Goal: Communication & Community: Answer question/provide support

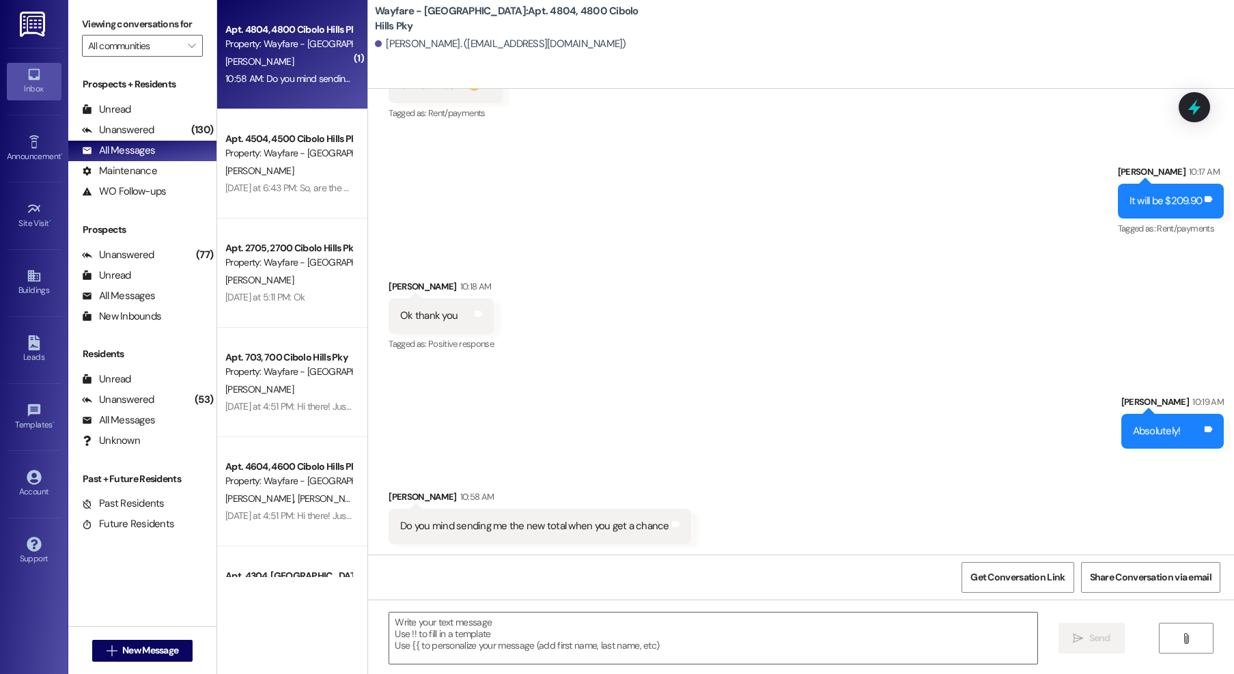
scroll to position [3978, 0]
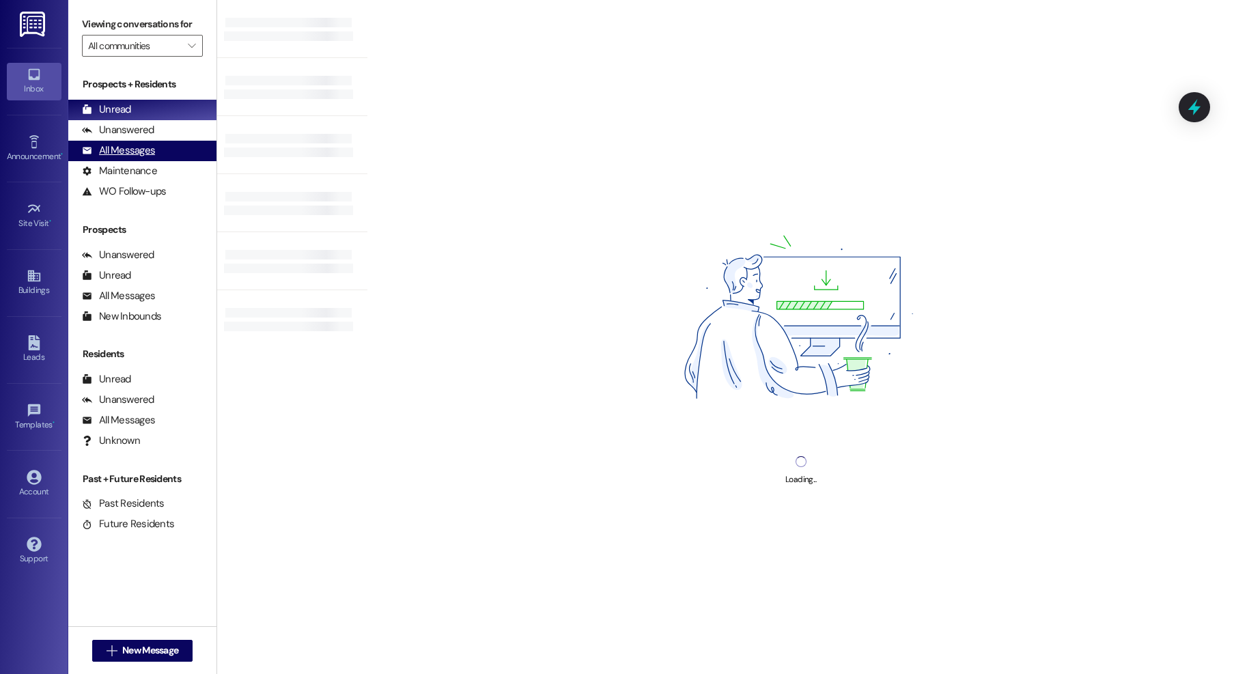
click at [126, 147] on div "All Messages" at bounding box center [118, 150] width 73 height 14
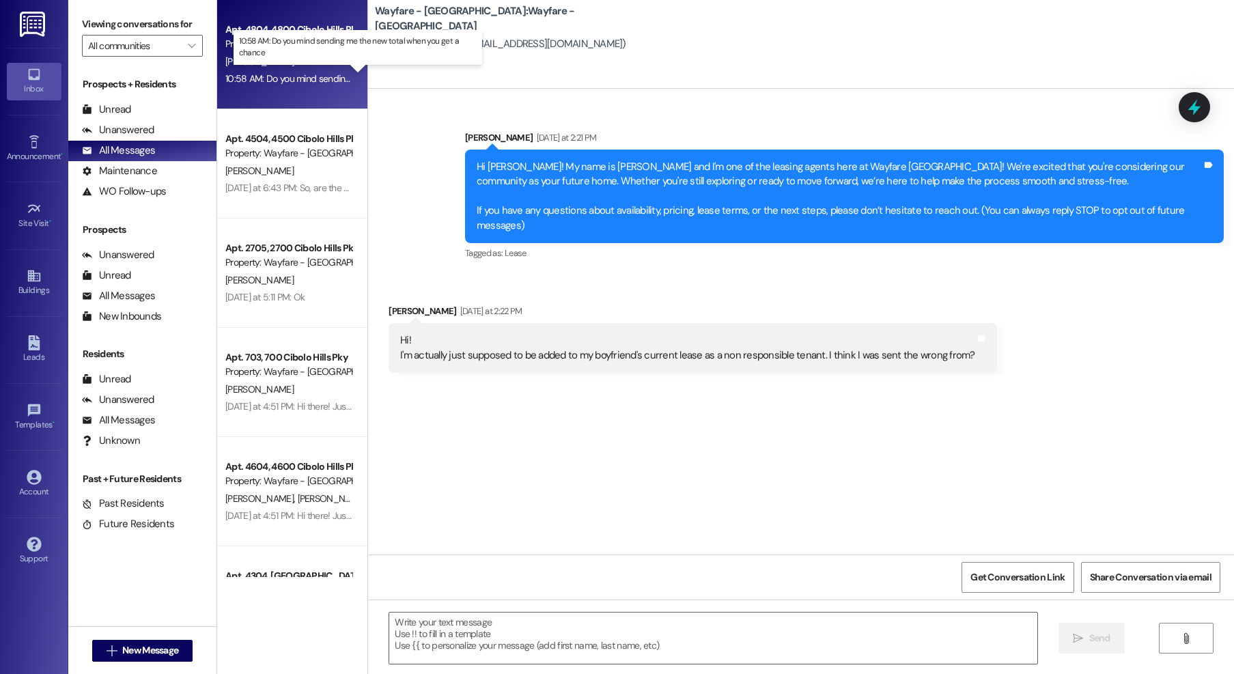
click at [330, 76] on div "10:58 AM: Do you mind sending me the new total when you get a chance 10:58 AM: …" at bounding box center [369, 78] width 289 height 12
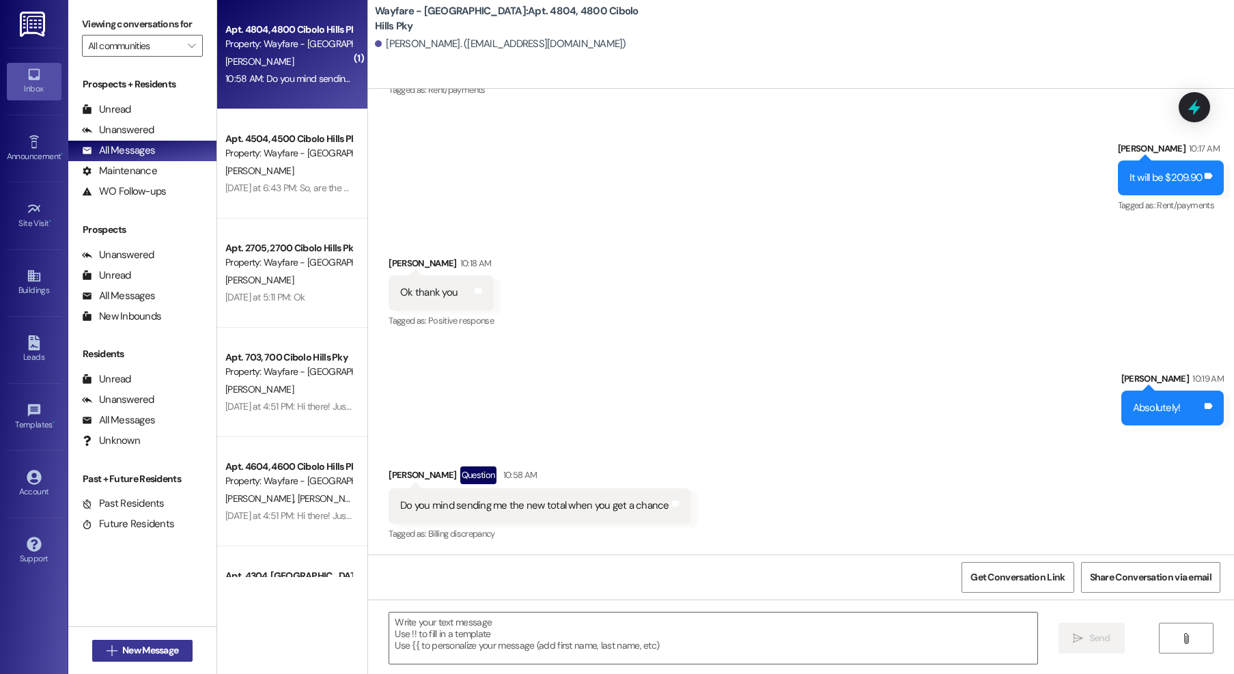
click at [130, 647] on span "New Message" at bounding box center [150, 650] width 56 height 14
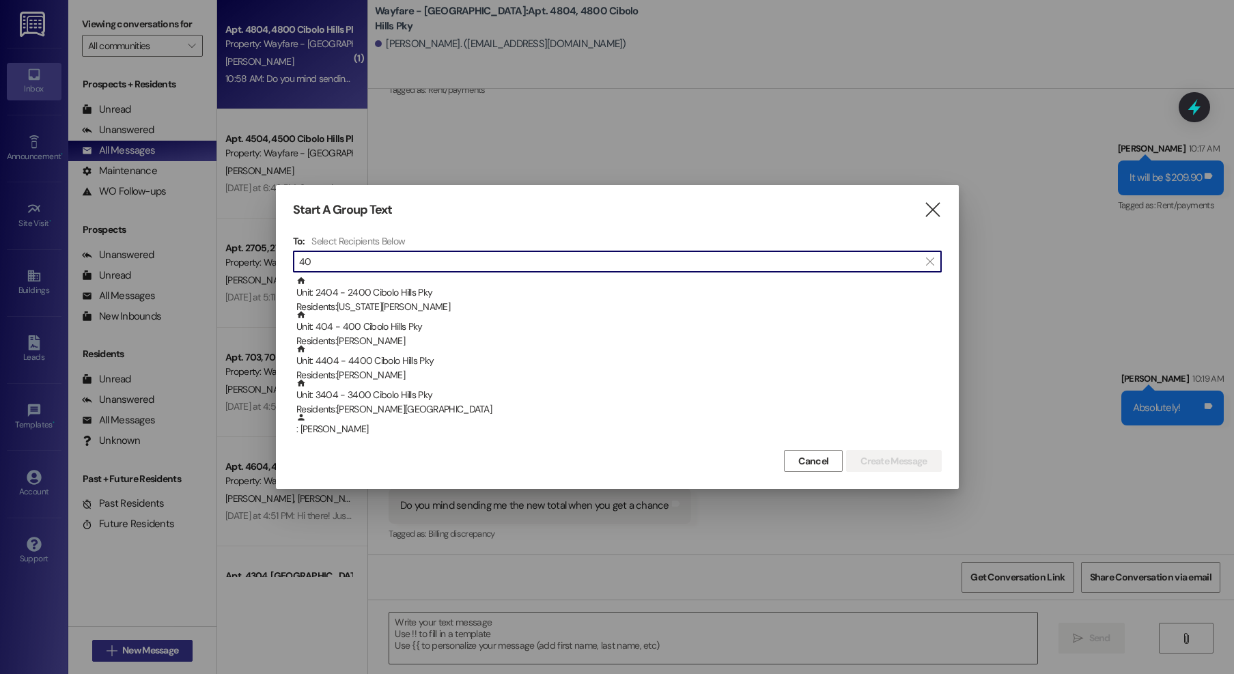
type input "4"
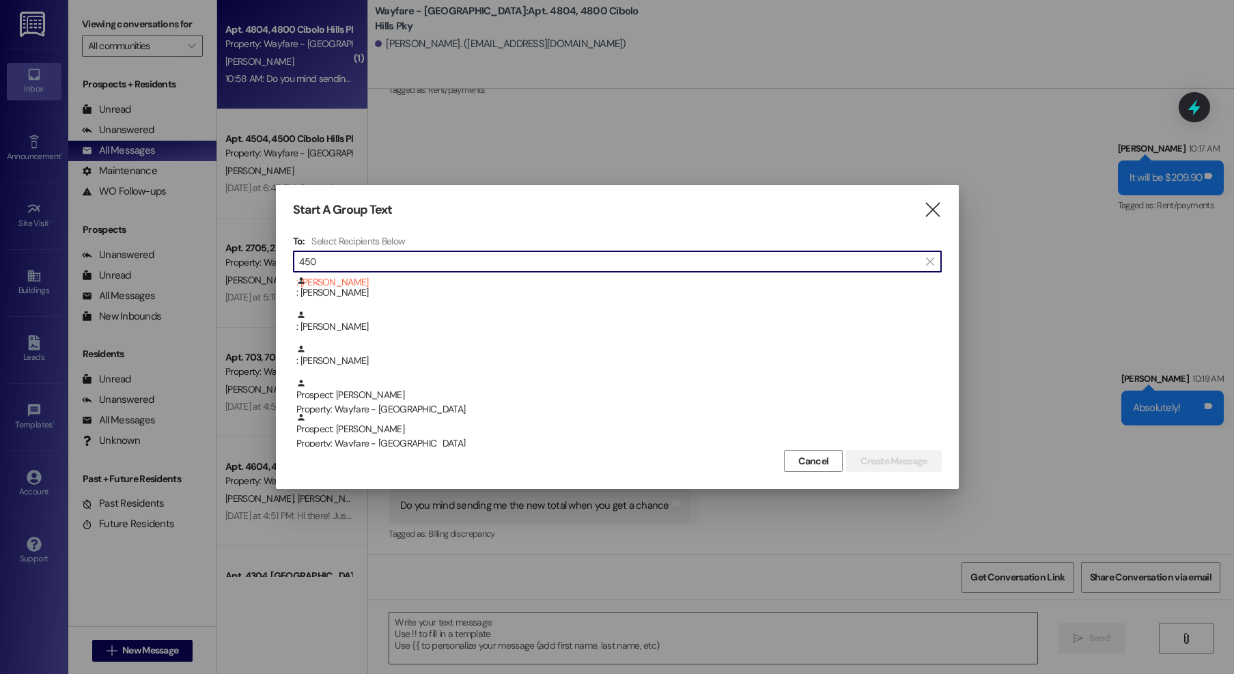
scroll to position [271, 0]
type input "450"
drag, startPoint x: 933, startPoint y: 215, endPoint x: 802, endPoint y: 246, distance: 134.8
click at [933, 215] on icon "" at bounding box center [932, 210] width 18 height 14
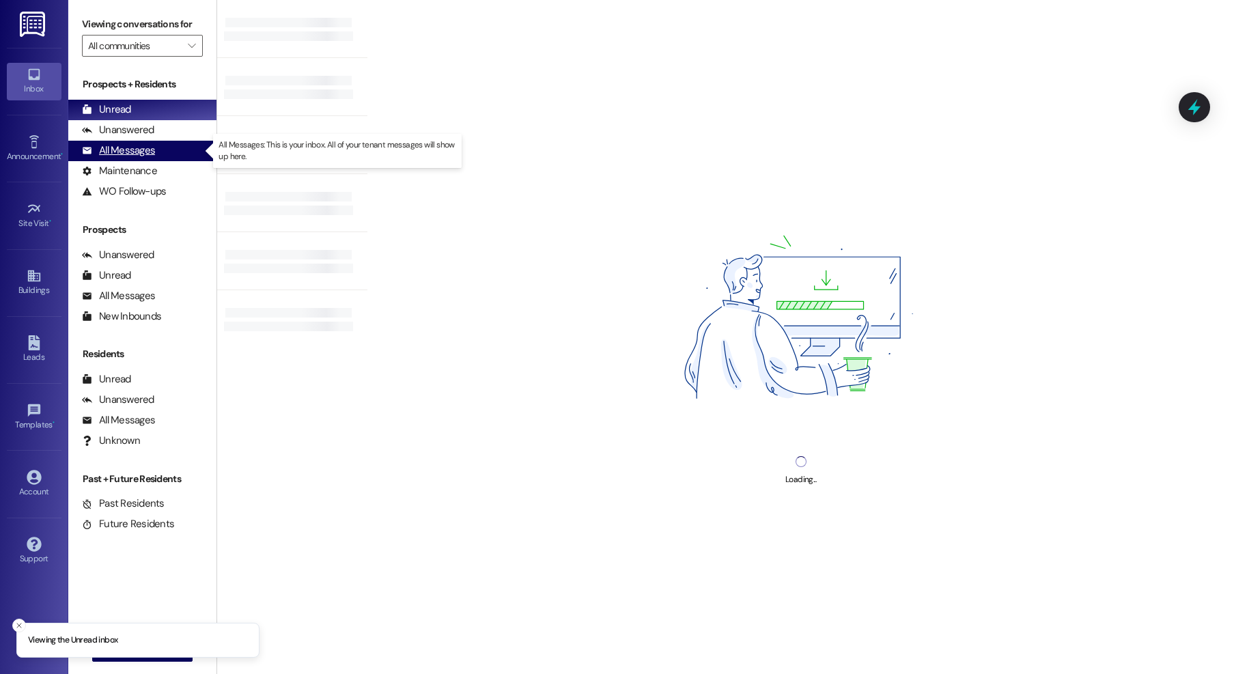
click at [155, 154] on div "All Messages (undefined)" at bounding box center [142, 151] width 148 height 20
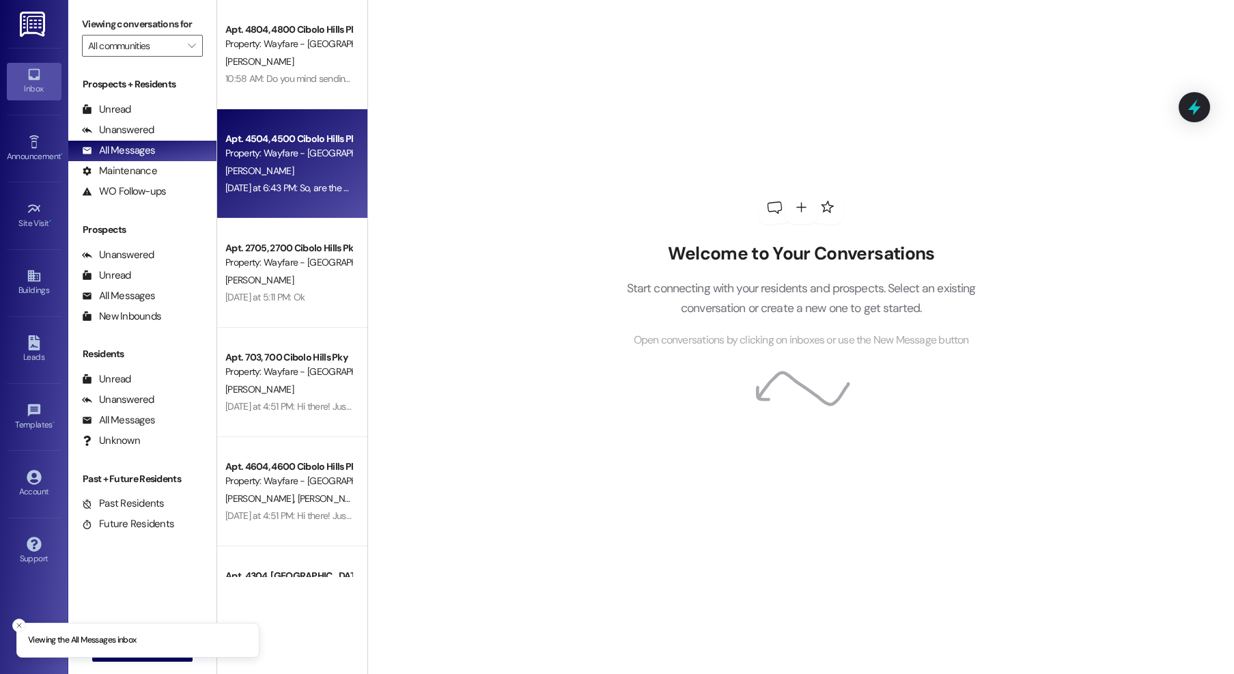
click at [305, 160] on div "Property: Wayfare - [GEOGRAPHIC_DATA]" at bounding box center [288, 153] width 126 height 14
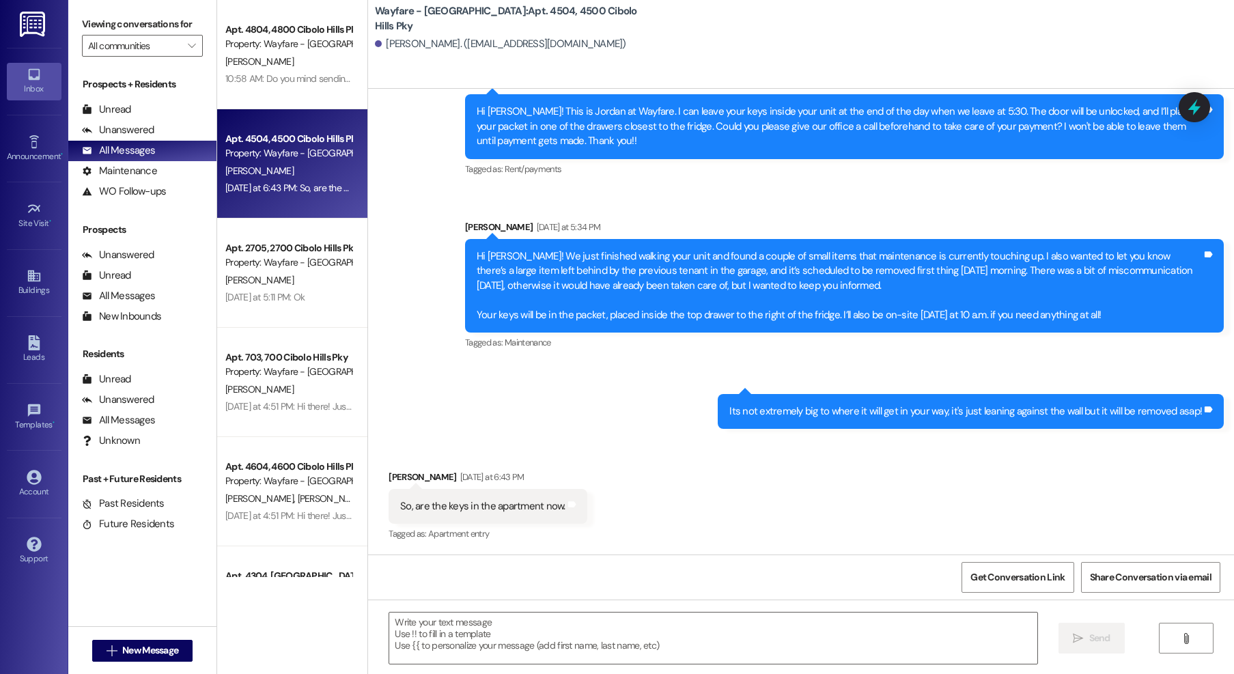
scroll to position [590, 0]
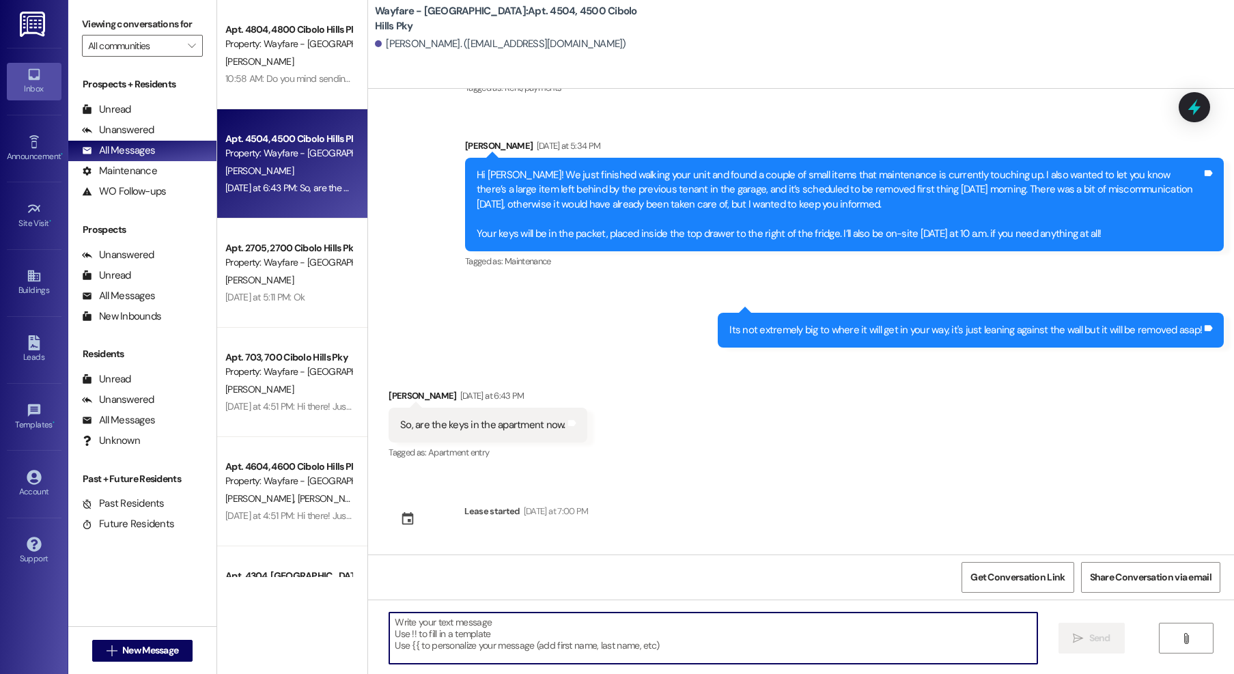
drag, startPoint x: 550, startPoint y: 647, endPoint x: 569, endPoint y: 294, distance: 353.5
click at [550, 646] on textarea at bounding box center [713, 637] width 648 height 51
click at [548, 618] on textarea at bounding box center [713, 637] width 648 height 51
click at [578, 634] on textarea at bounding box center [713, 637] width 648 height 51
click at [604, 431] on div "Received via SMS Keiuna Jones Yesterday at 6:43 PM So, are the keys in the apar…" at bounding box center [801, 415] width 866 height 115
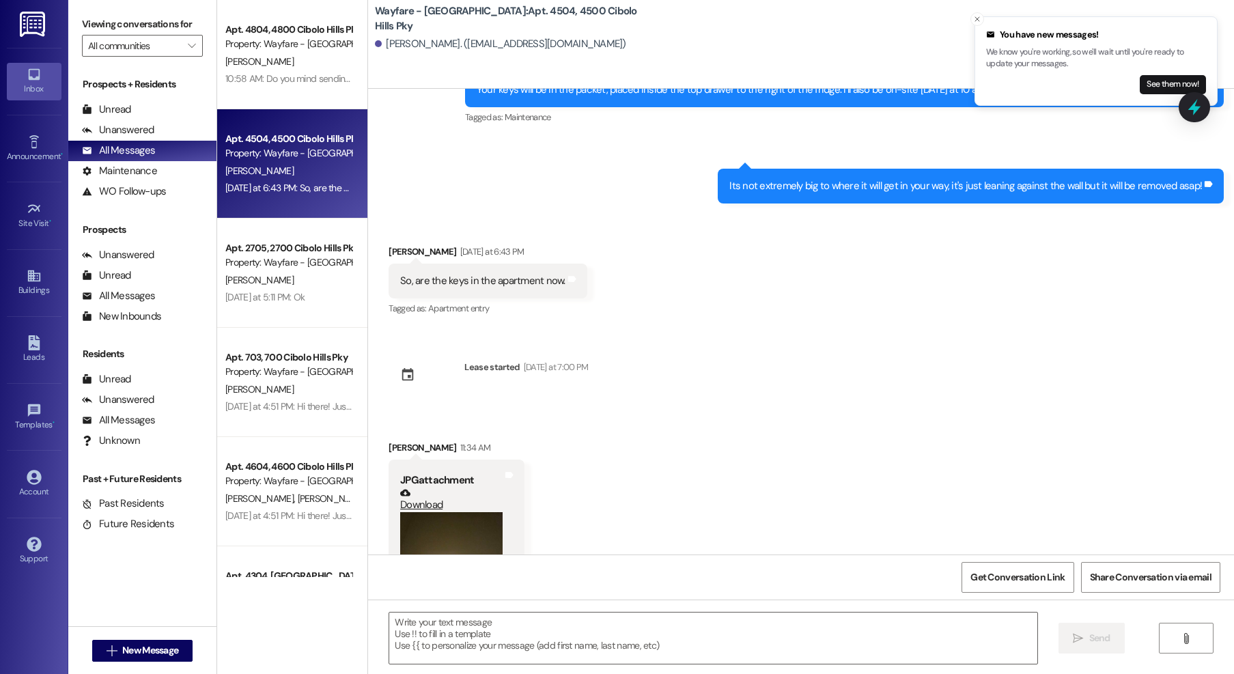
scroll to position [868, 0]
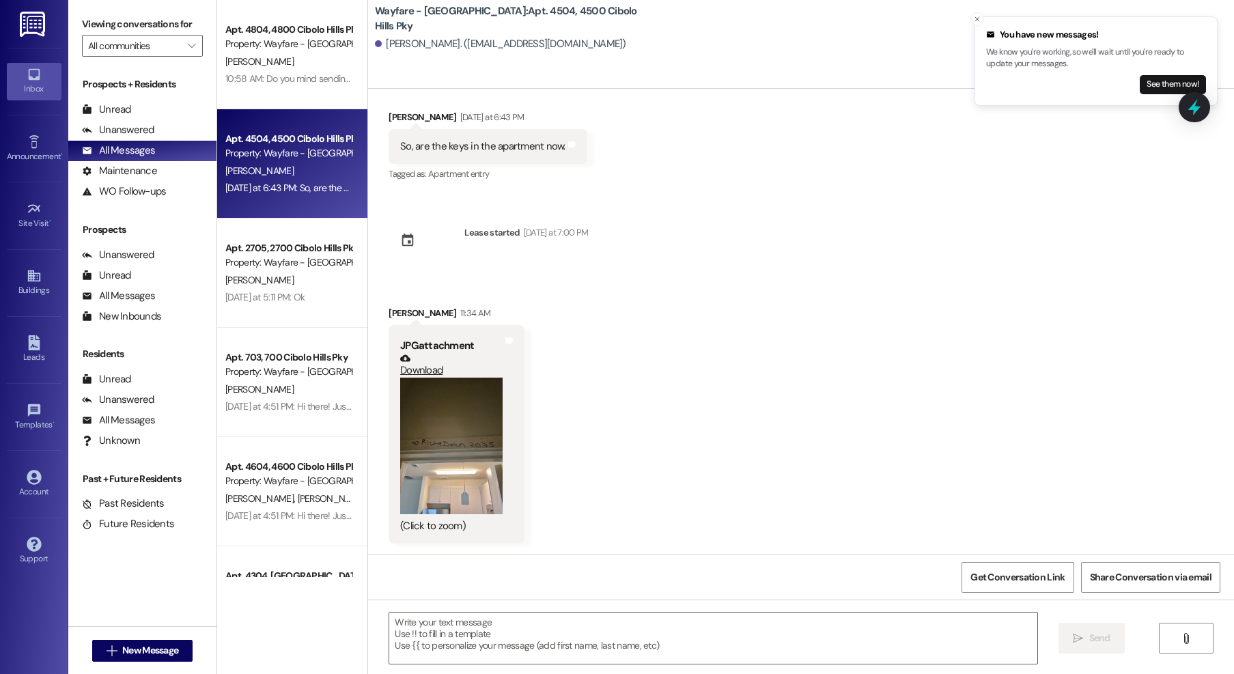
click at [475, 452] on button "Zoom image" at bounding box center [451, 446] width 102 height 137
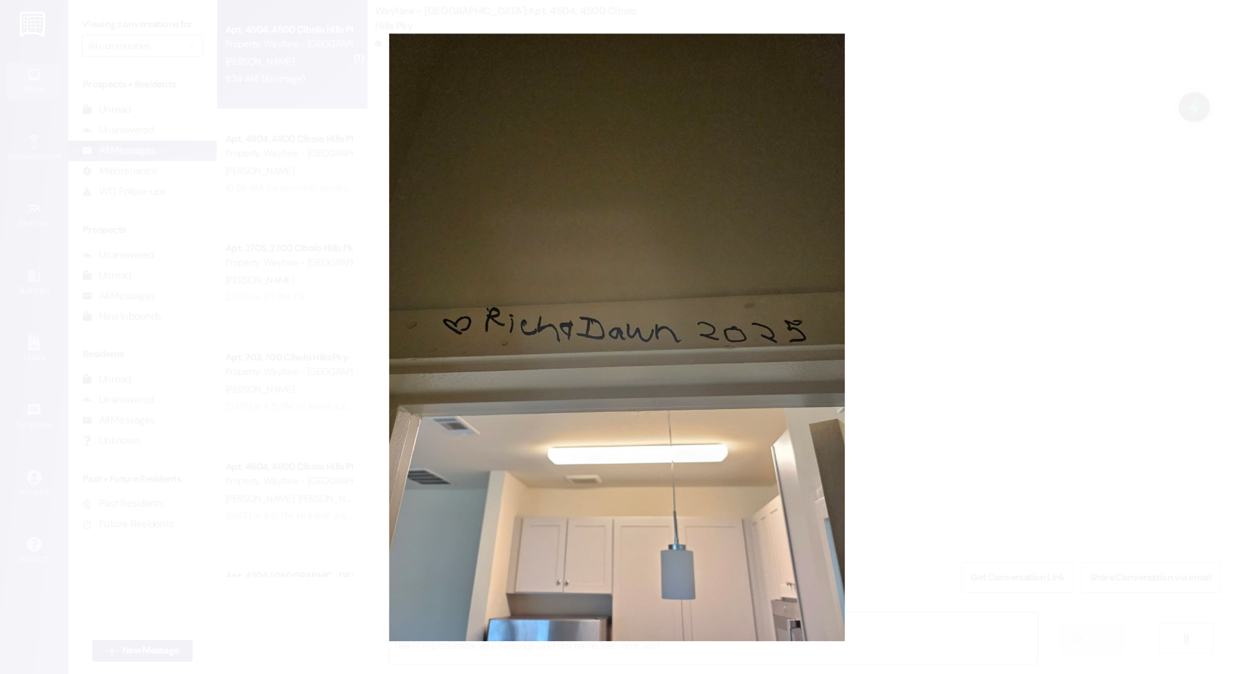
click at [120, 98] on button "Unzoom image" at bounding box center [617, 337] width 1234 height 674
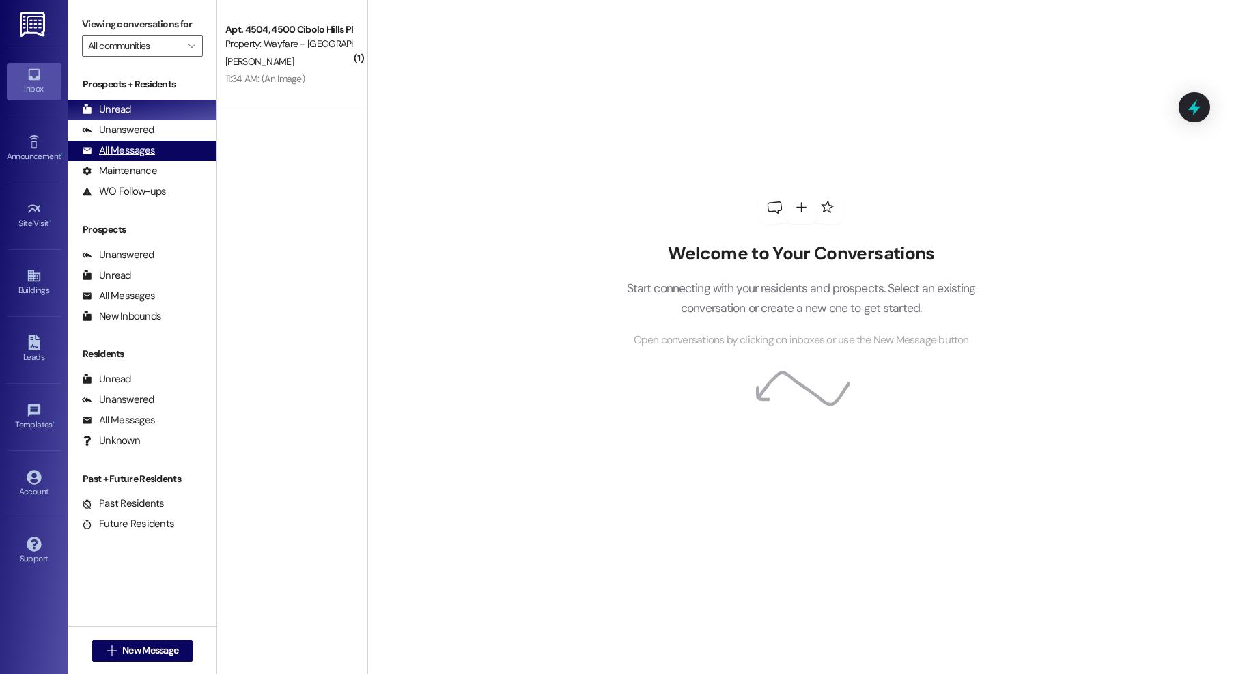
click at [107, 151] on div "All Messages" at bounding box center [118, 150] width 73 height 14
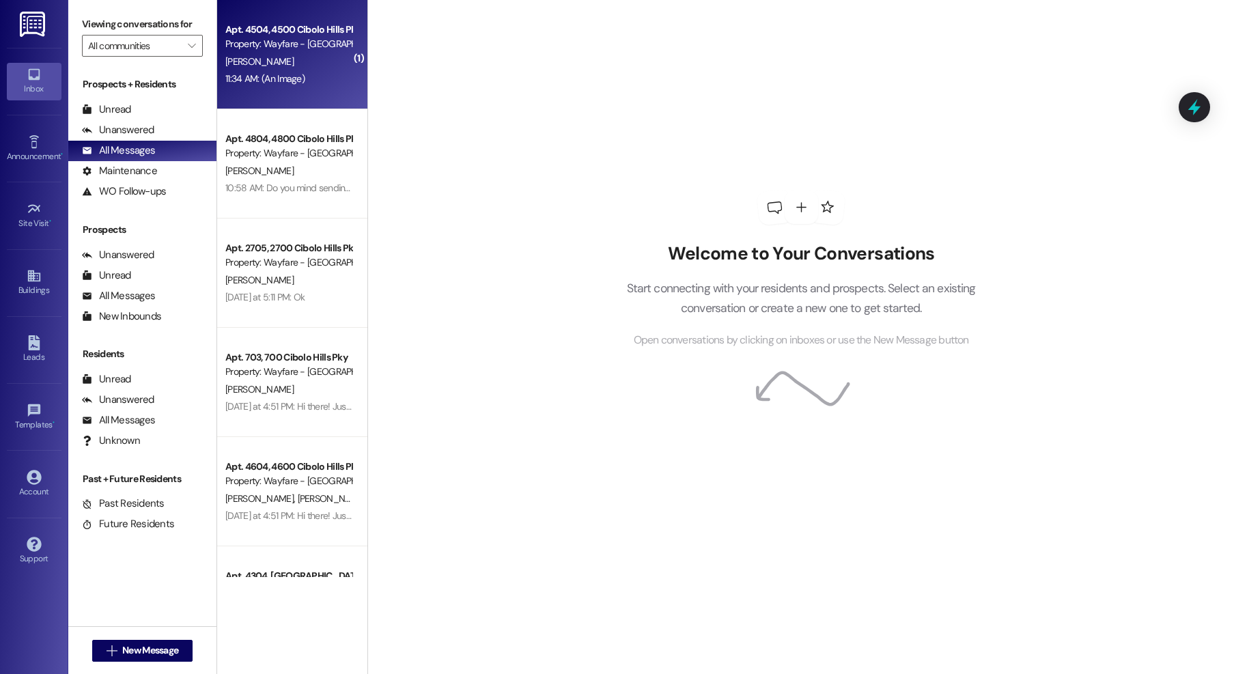
click at [281, 60] on div "[PERSON_NAME]" at bounding box center [288, 61] width 129 height 17
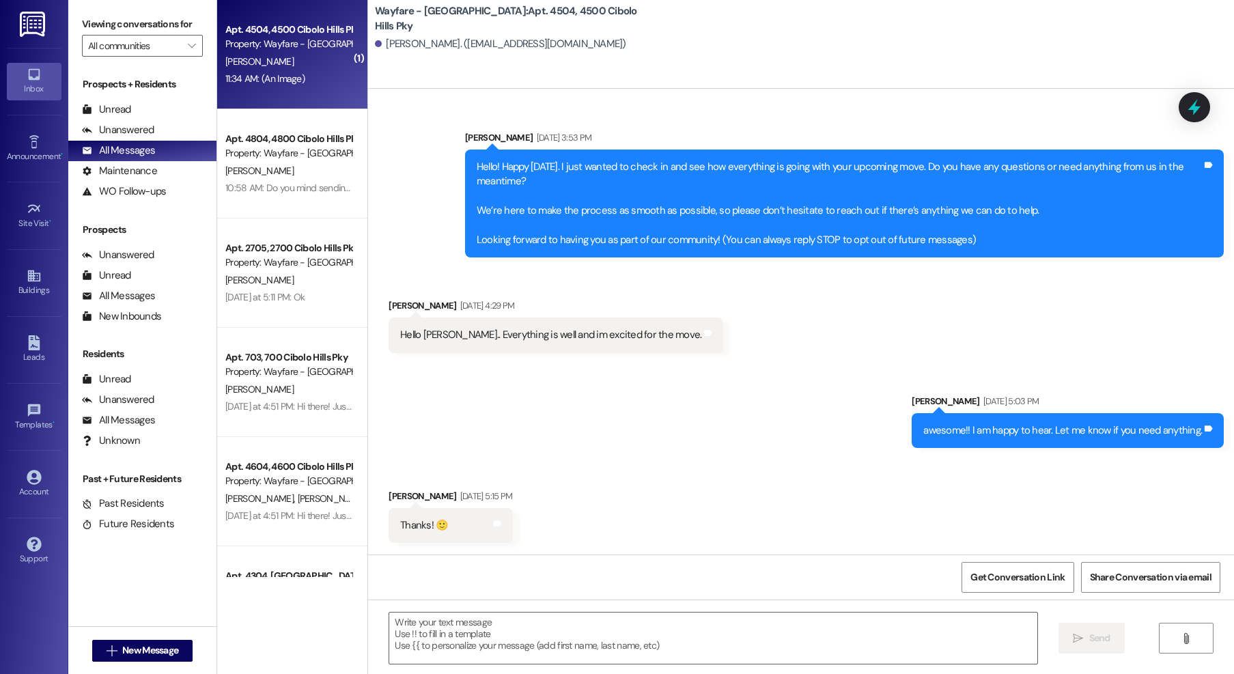
scroll to position [960, 0]
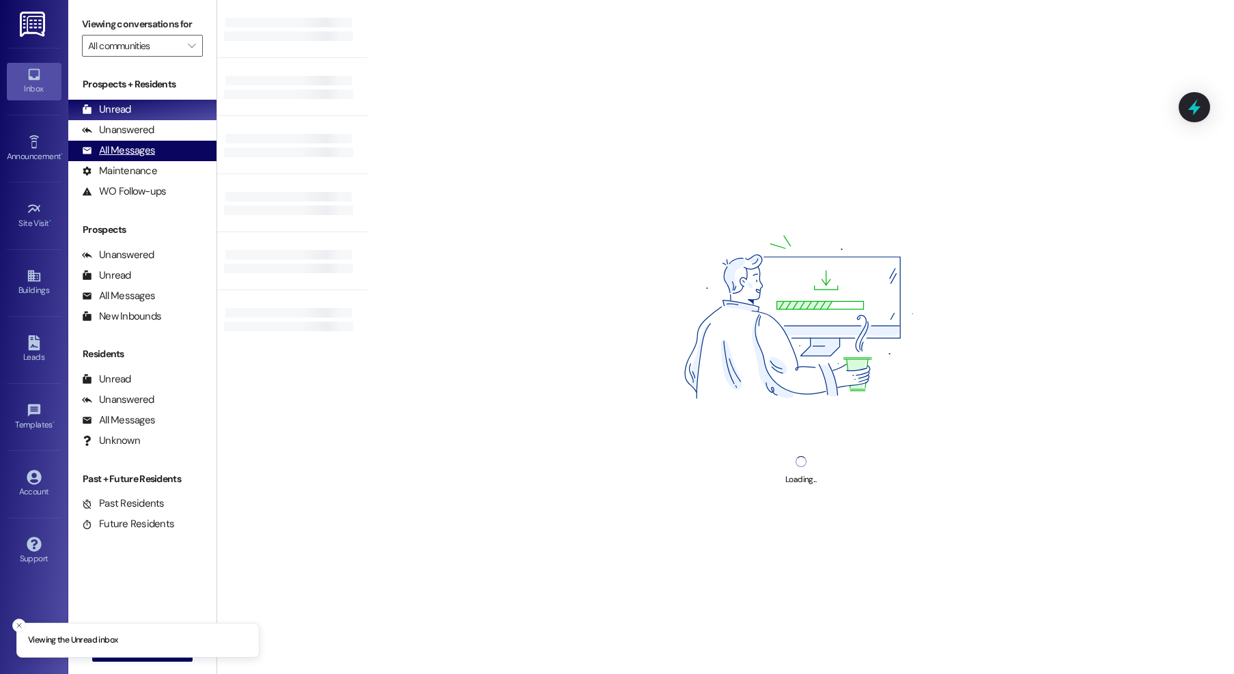
click at [107, 145] on div "All Messages" at bounding box center [118, 150] width 73 height 14
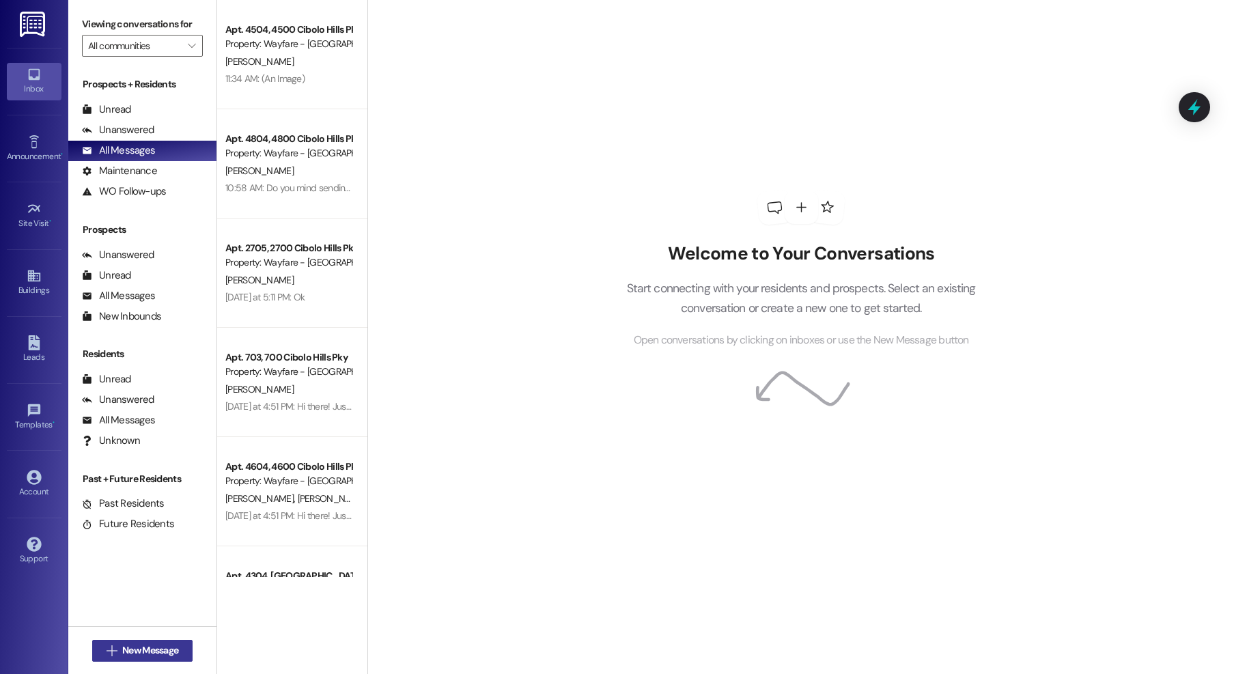
click at [157, 660] on button " New Message" at bounding box center [142, 651] width 101 height 22
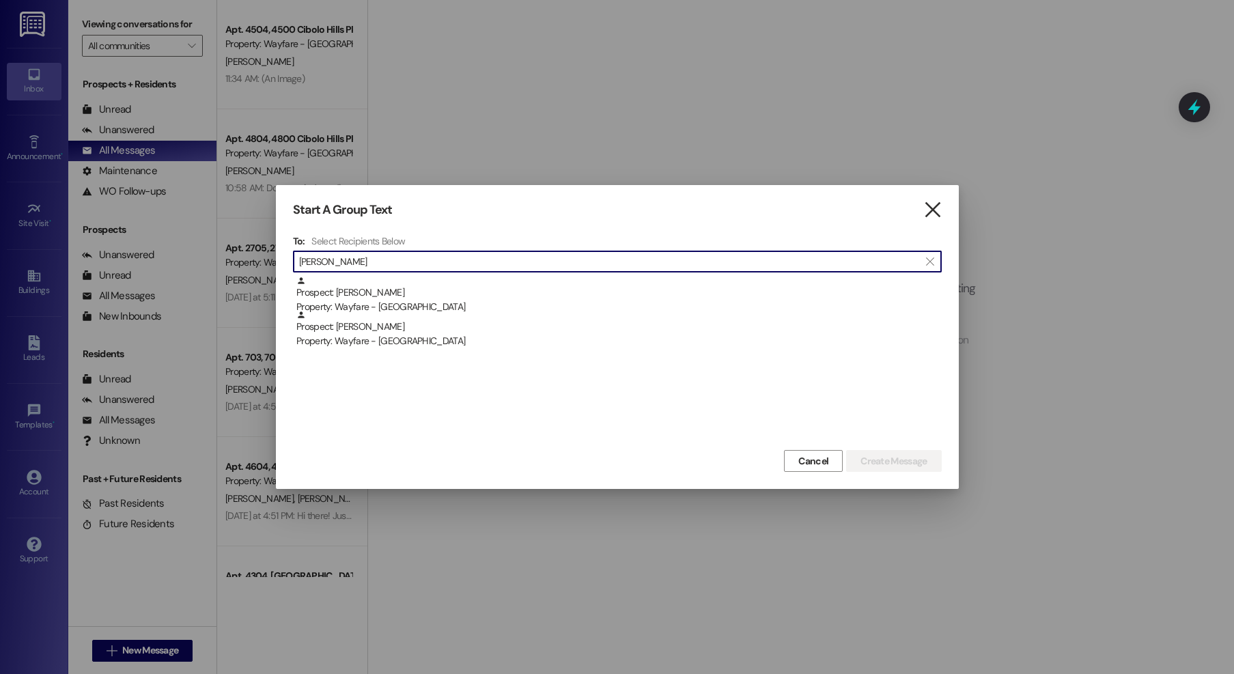
type input "marcel"
click at [939, 208] on icon "" at bounding box center [932, 210] width 18 height 14
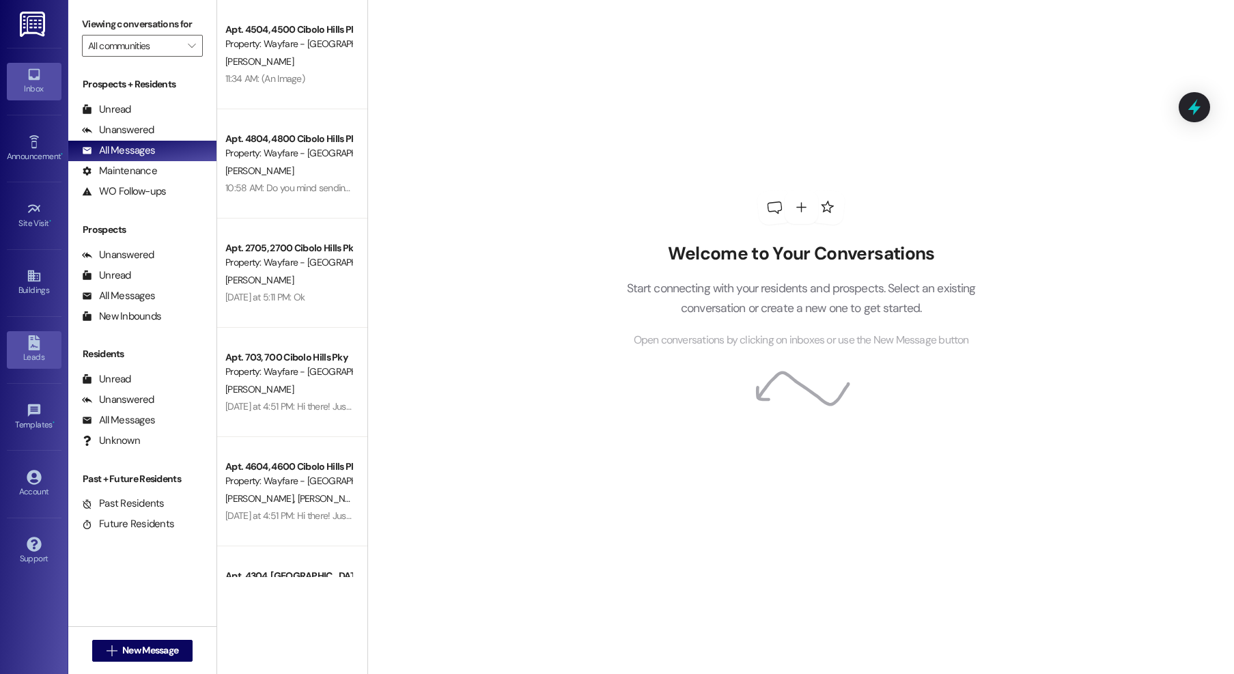
click at [19, 358] on div "Leads" at bounding box center [34, 357] width 68 height 14
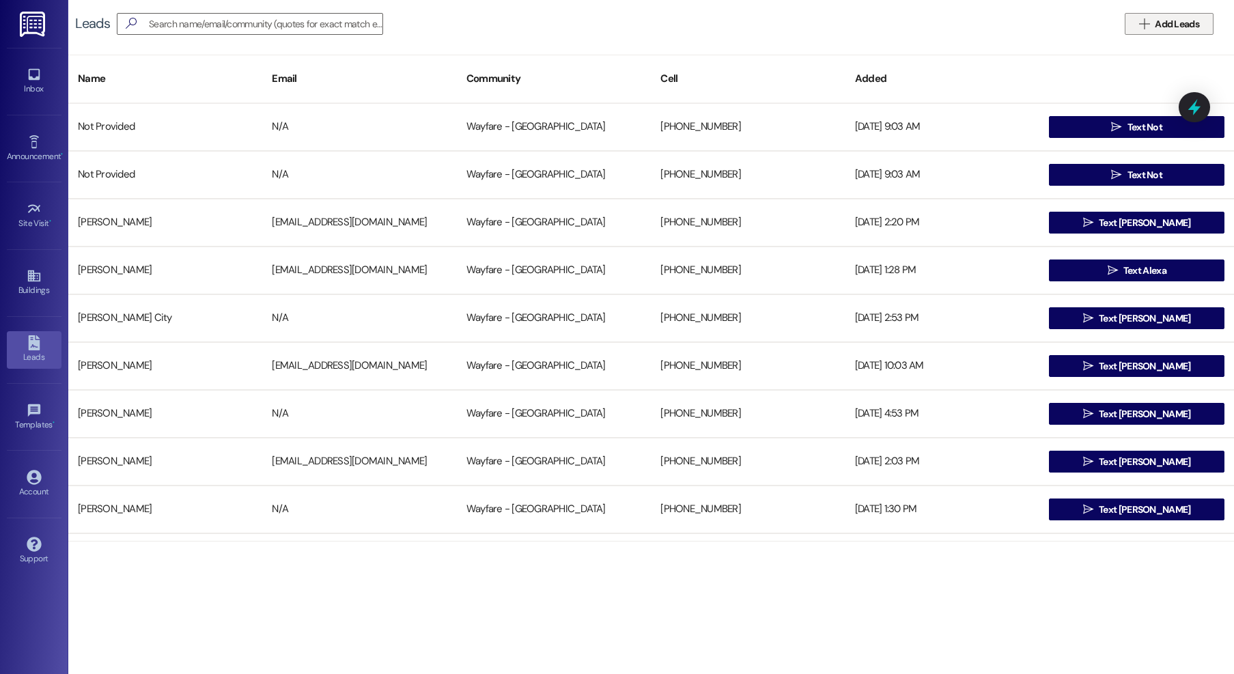
click at [1153, 26] on span "Add Leads" at bounding box center [1177, 24] width 50 height 14
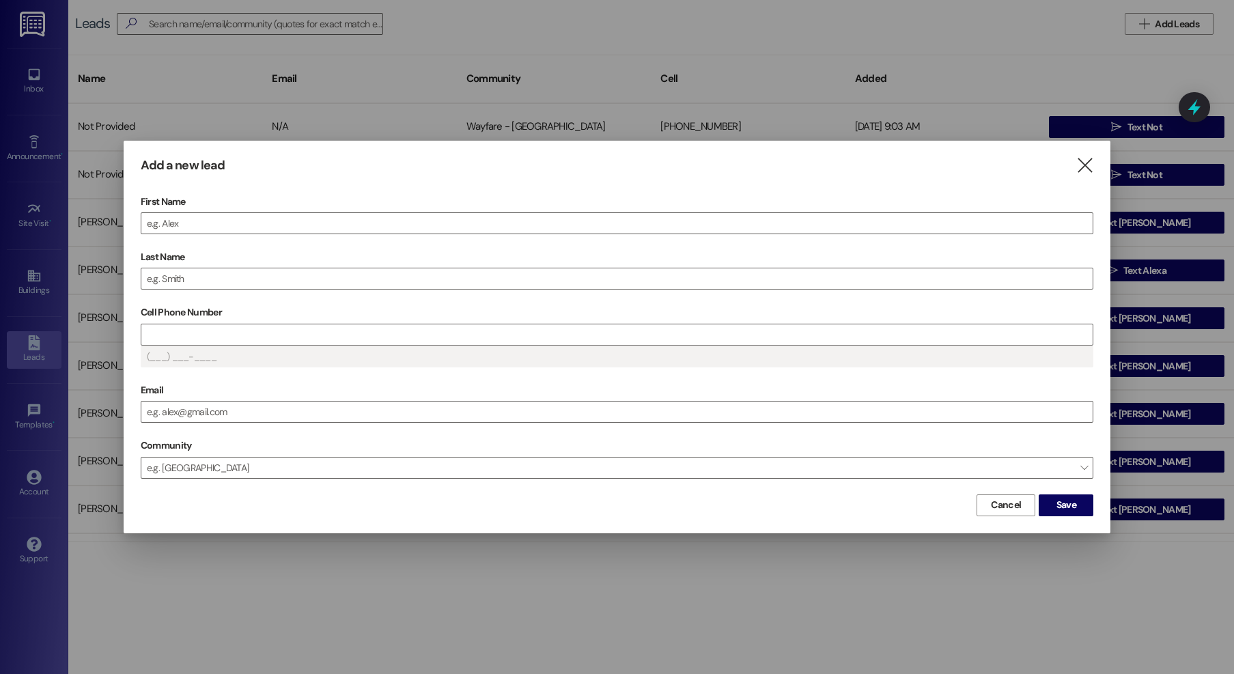
drag, startPoint x: 1083, startPoint y: 165, endPoint x: 1066, endPoint y: 163, distance: 16.4
click at [1083, 165] on icon "" at bounding box center [1084, 165] width 18 height 14
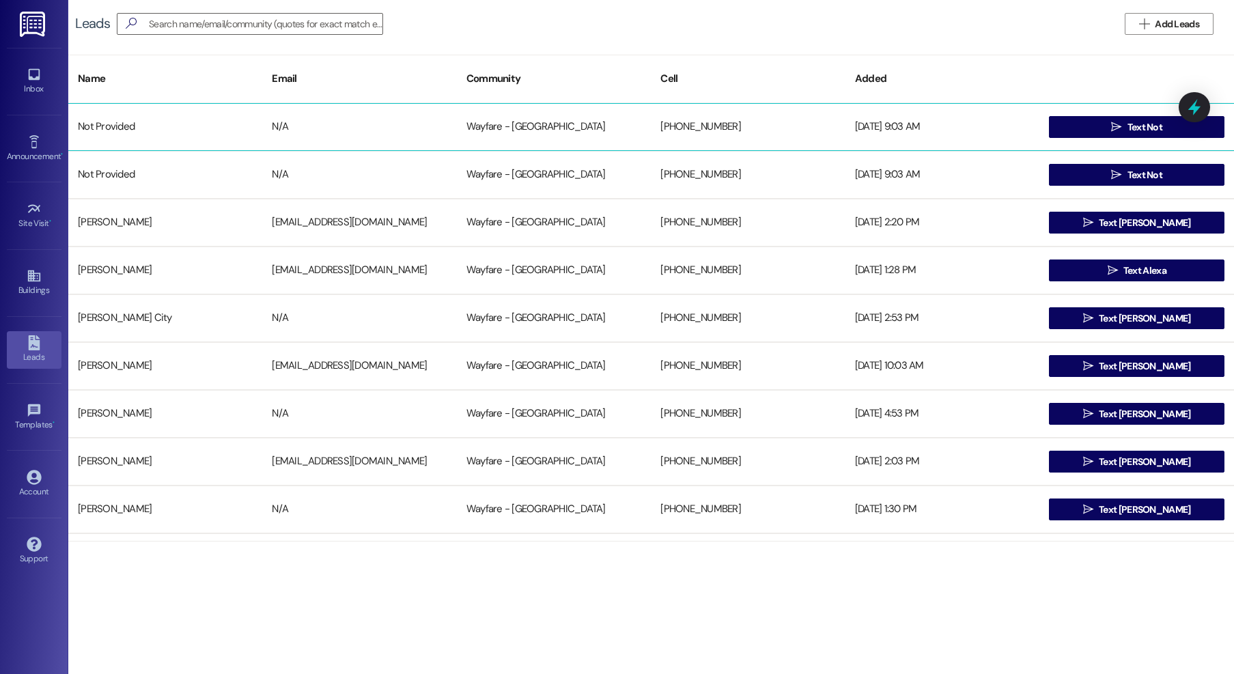
click at [774, 131] on div "+12142771462" at bounding box center [748, 126] width 194 height 27
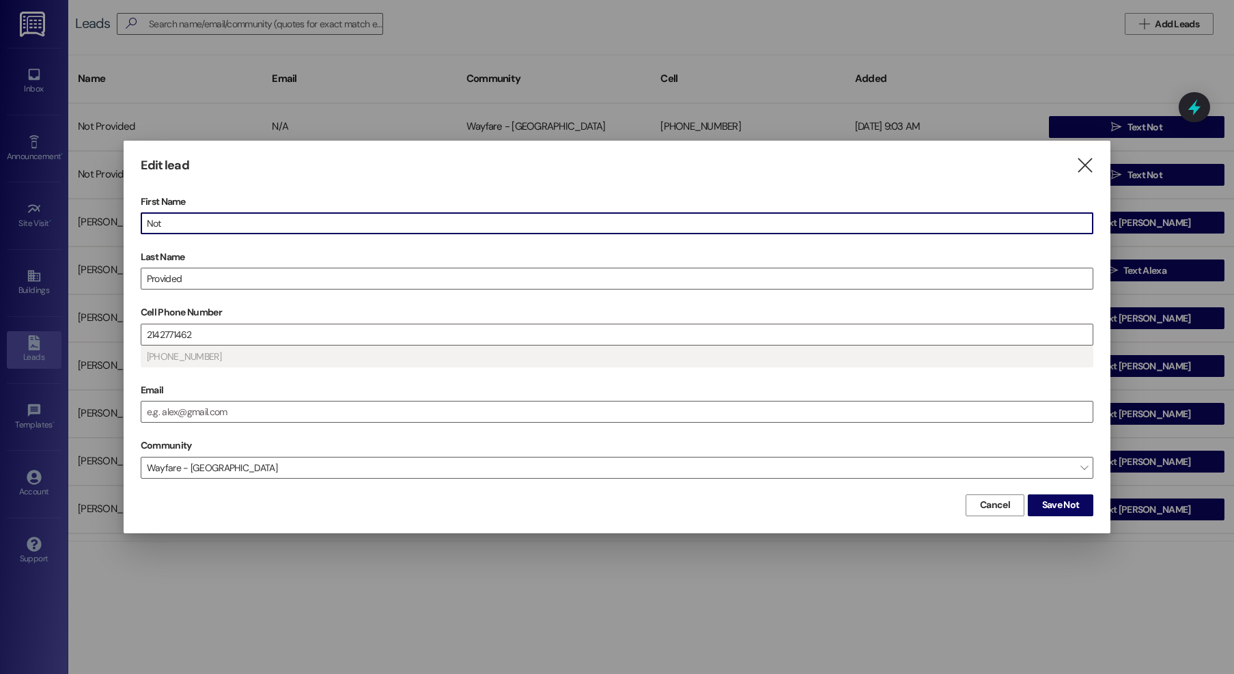
drag, startPoint x: 255, startPoint y: 230, endPoint x: 84, endPoint y: 215, distance: 171.3
click at [84, 215] on div "Edit lead  First Name Not Last Name Provided Cell Phone Number 2142771462 (214…" at bounding box center [617, 337] width 1234 height 674
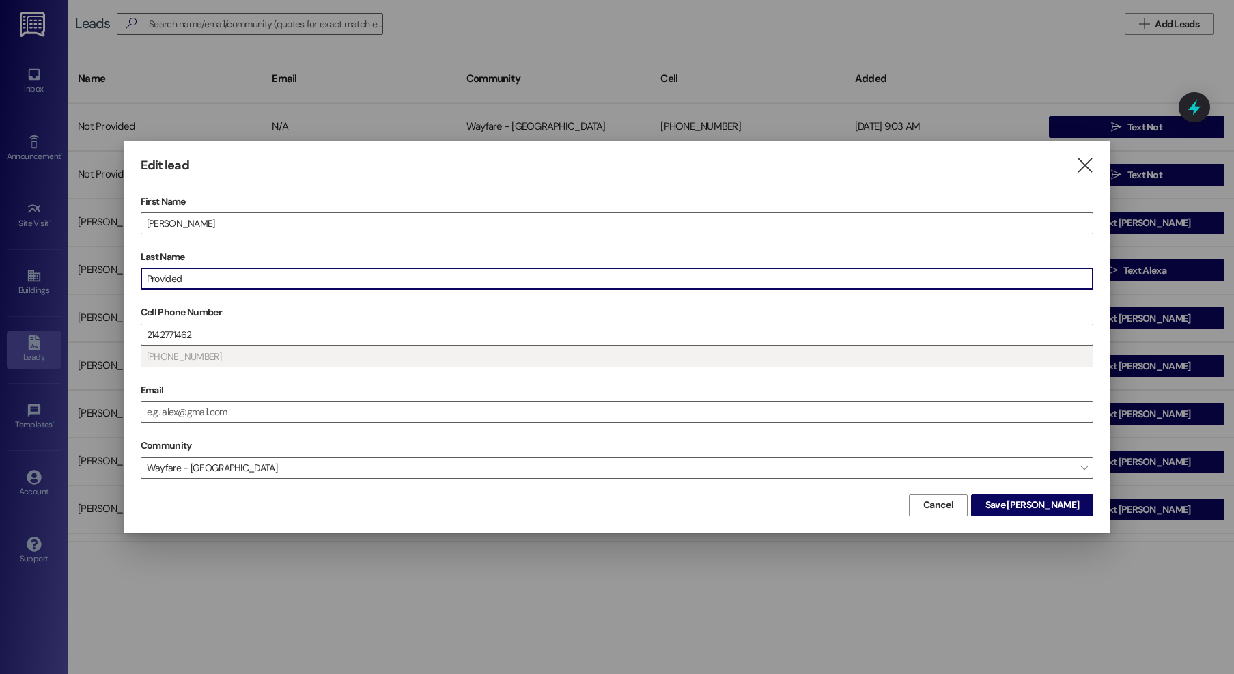
drag, startPoint x: 292, startPoint y: 287, endPoint x: 60, endPoint y: 242, distance: 236.5
click at [60, 242] on div "Edit lead  First Name Marcelino Last Name Provided Cell Phone Number 214277146…" at bounding box center [617, 337] width 1234 height 674
click at [1041, 506] on span "Save Marcelino" at bounding box center [1032, 505] width 94 height 14
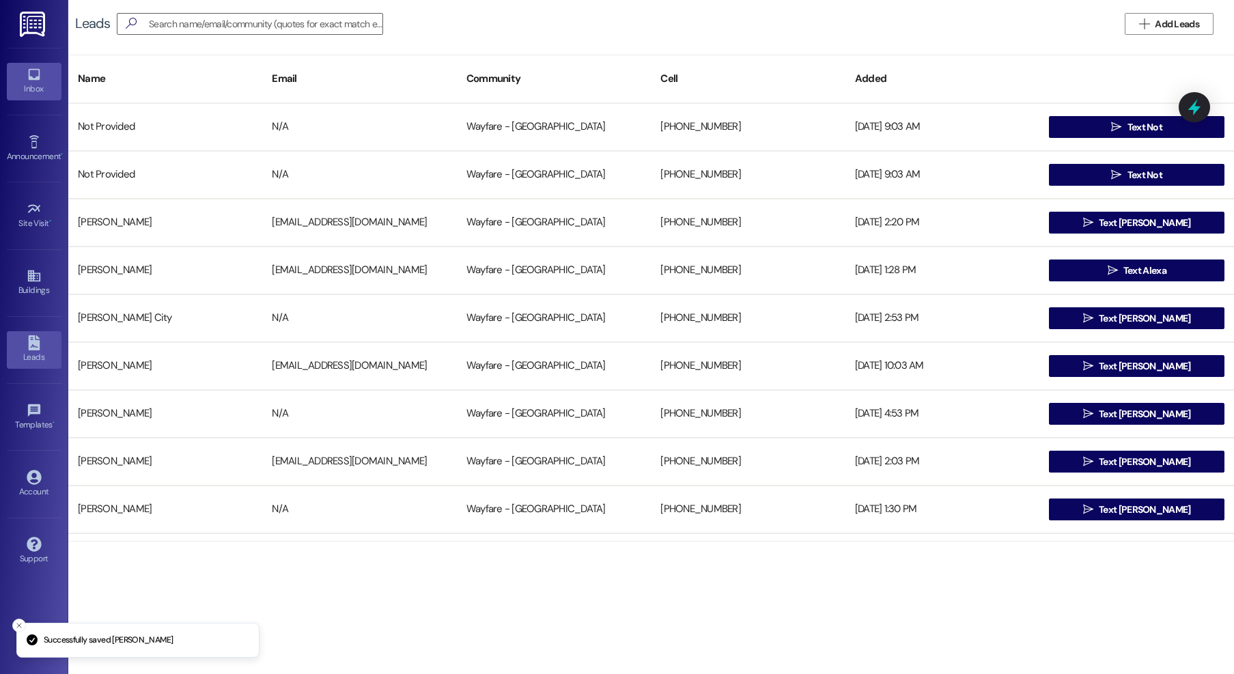
click at [17, 96] on link "Inbox" at bounding box center [34, 81] width 55 height 37
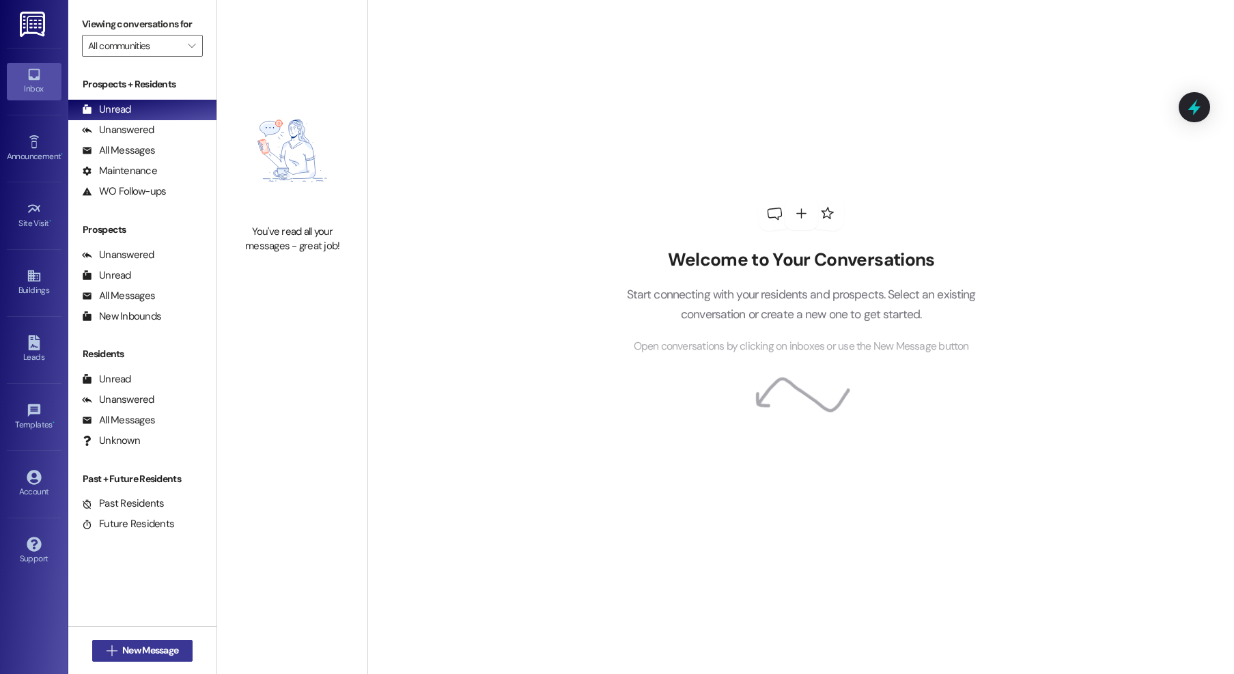
click at [127, 646] on span "New Message" at bounding box center [150, 650] width 56 height 14
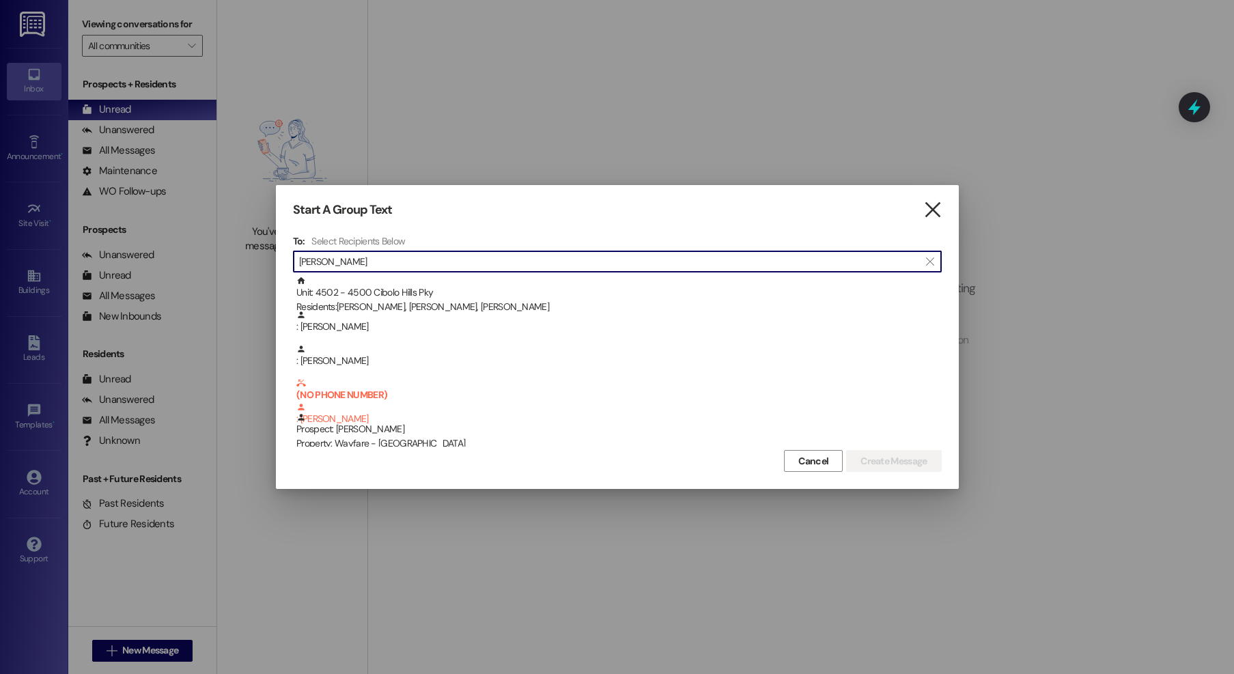
type input "rivera"
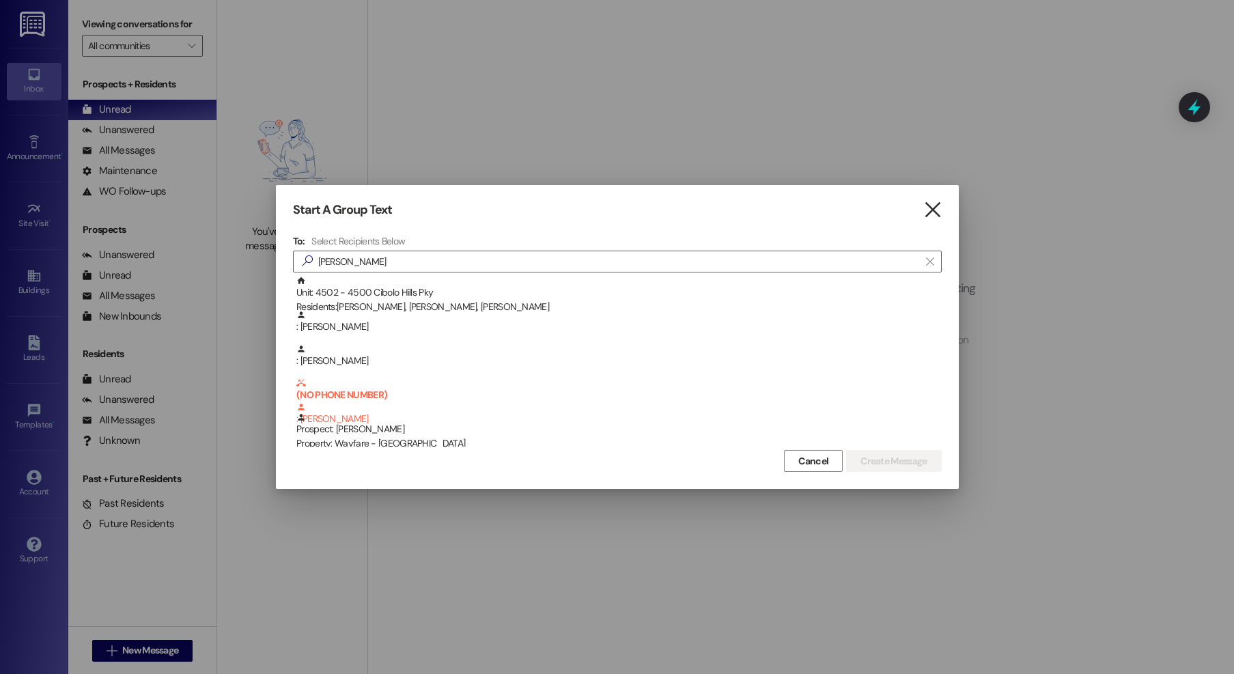
click at [927, 206] on icon "" at bounding box center [932, 210] width 18 height 14
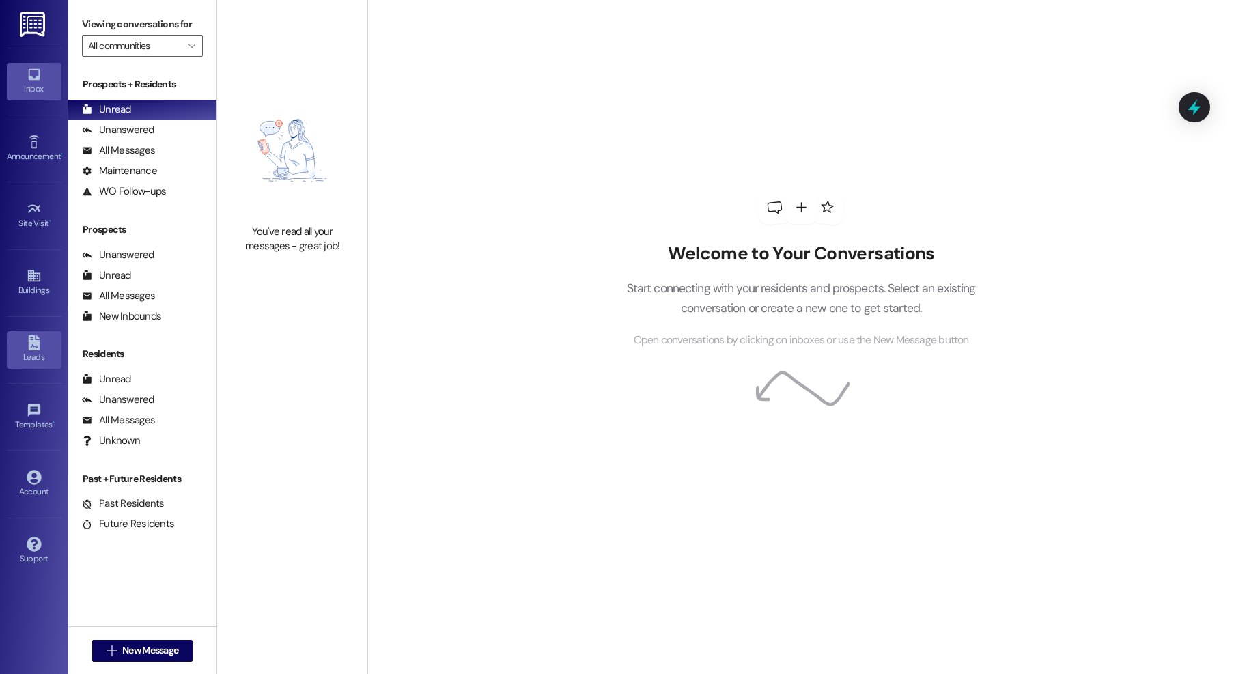
click at [45, 355] on div "Leads" at bounding box center [34, 357] width 68 height 14
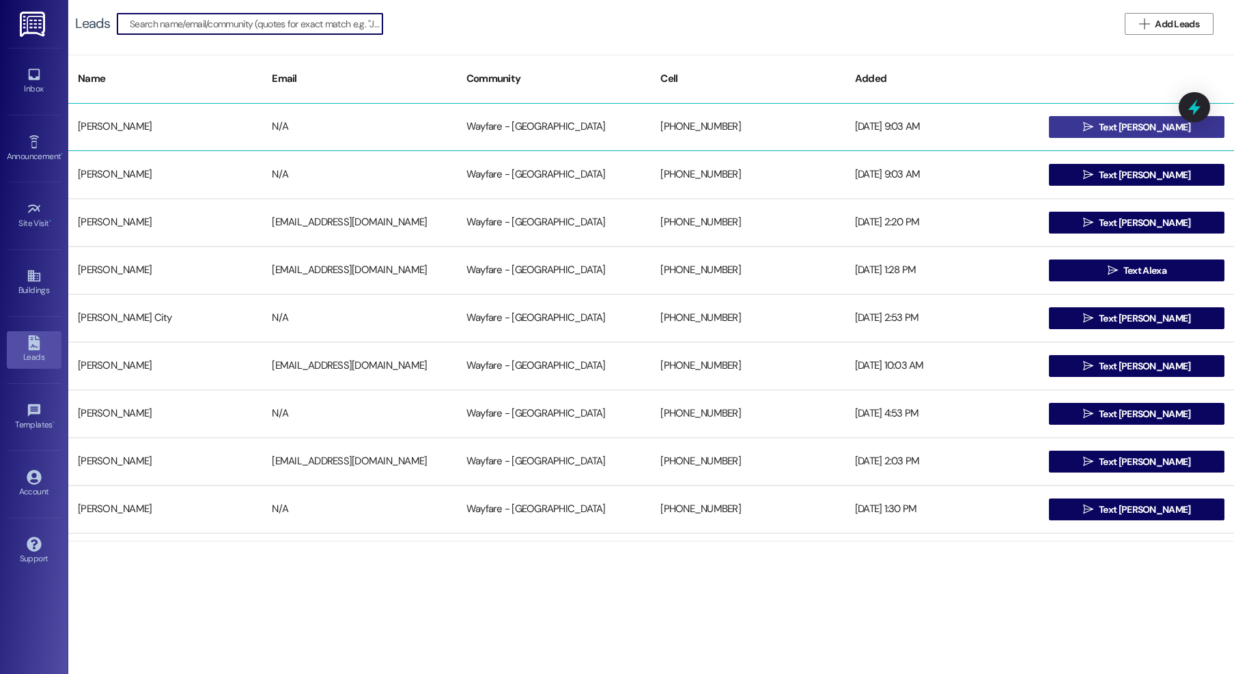
click at [1124, 130] on span "Text Marcelino" at bounding box center [1144, 127] width 91 height 14
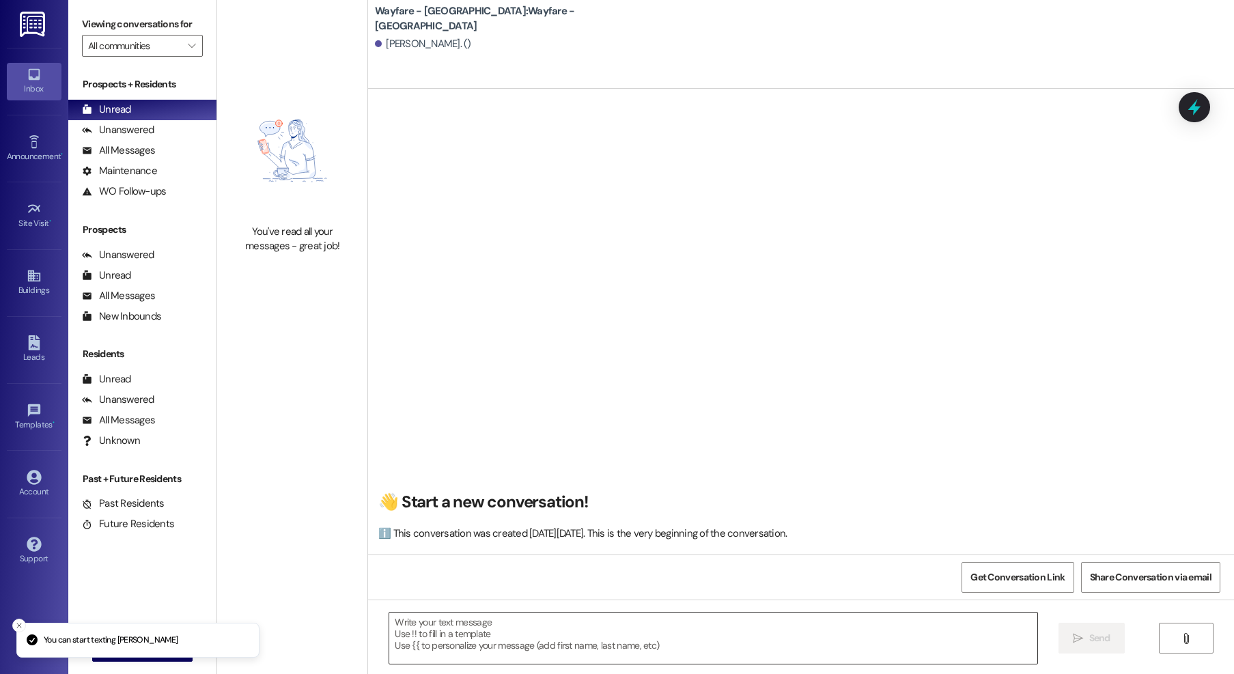
click at [571, 651] on textarea at bounding box center [713, 637] width 648 height 51
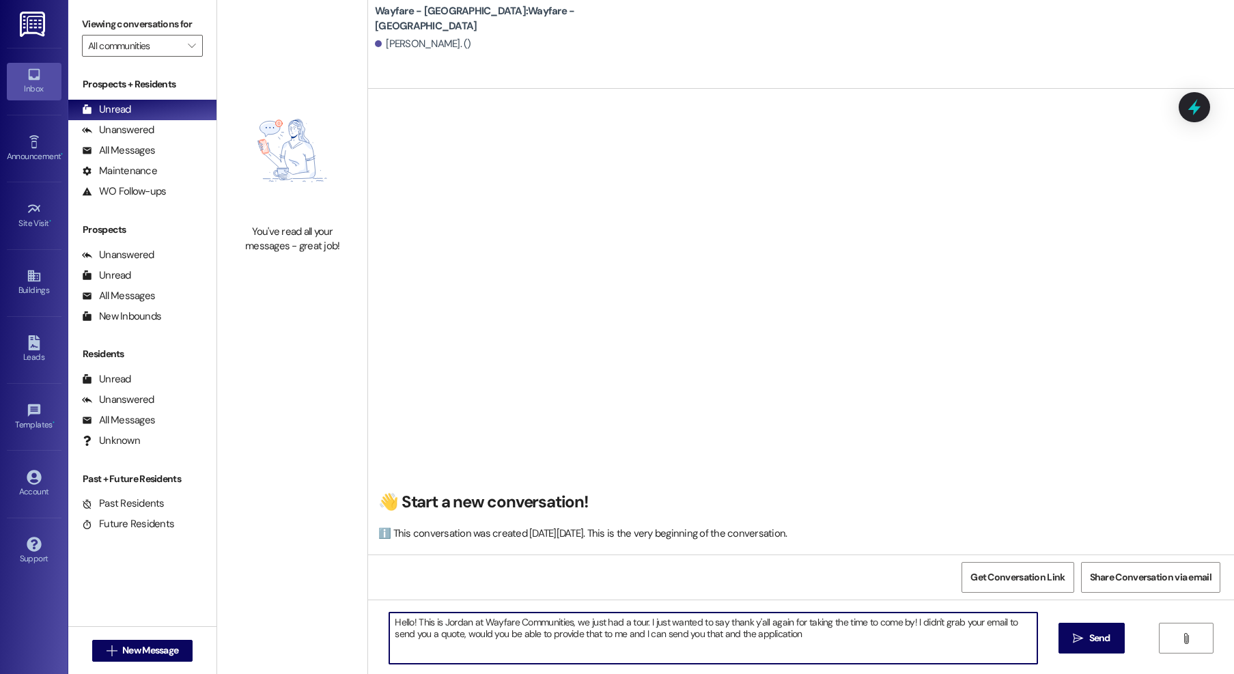
type textarea "Hello! This is Jordan at Wayfare Communities, we just had a tour. I just wanted…"
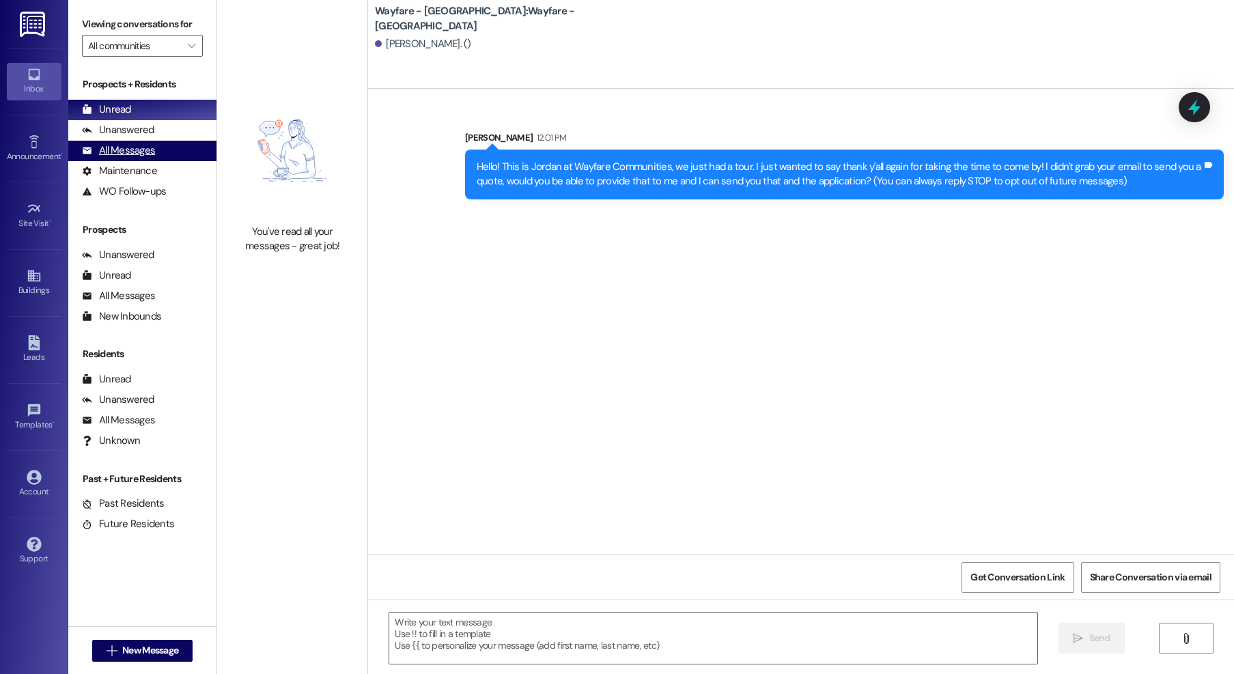
click at [111, 152] on div "All Messages" at bounding box center [118, 150] width 73 height 14
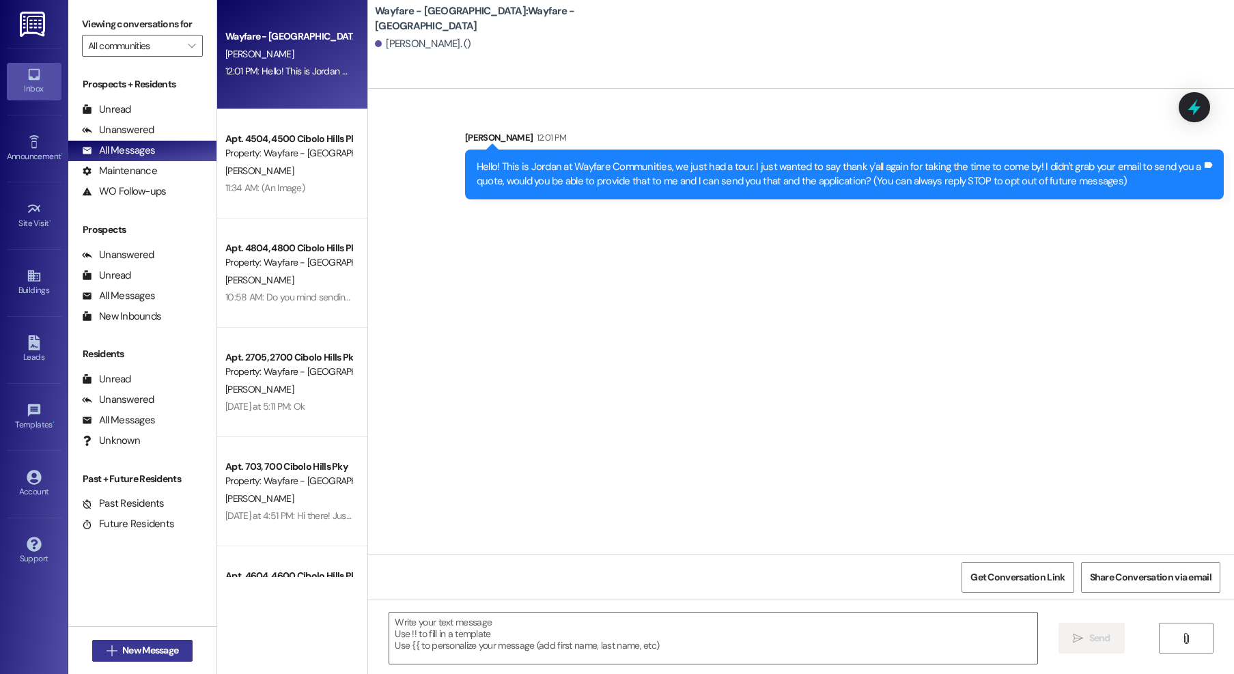
click at [147, 655] on span "New Message" at bounding box center [150, 650] width 56 height 14
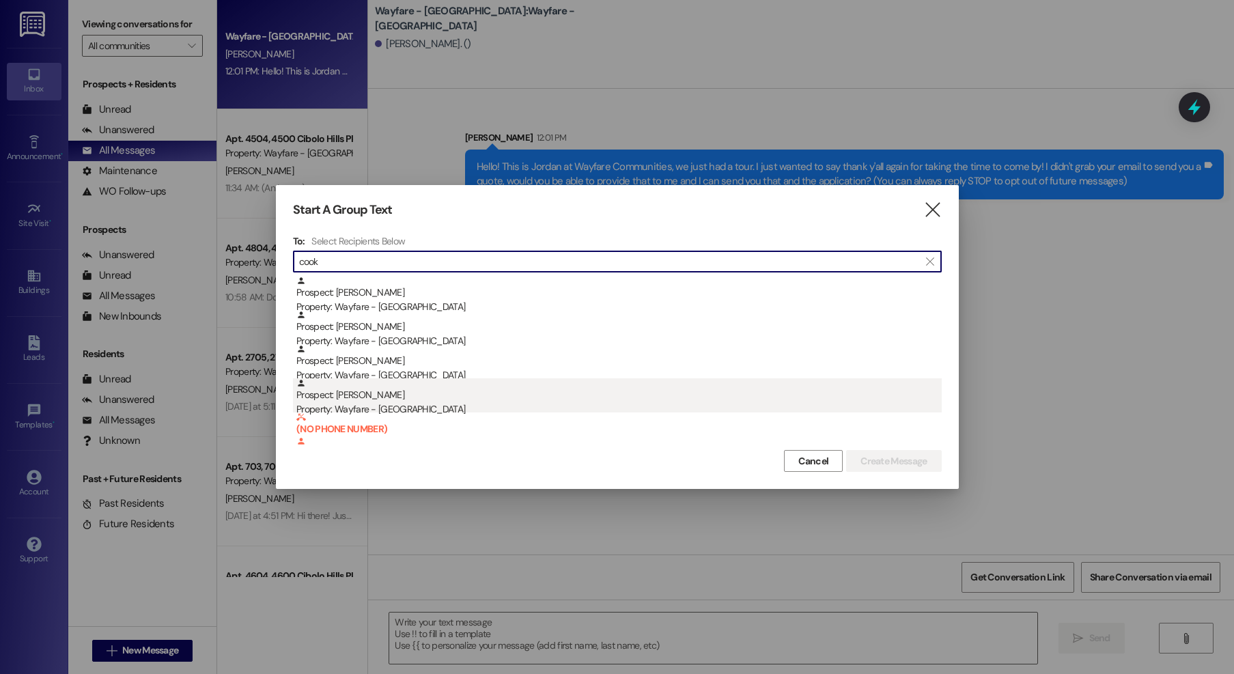
type input "cook"
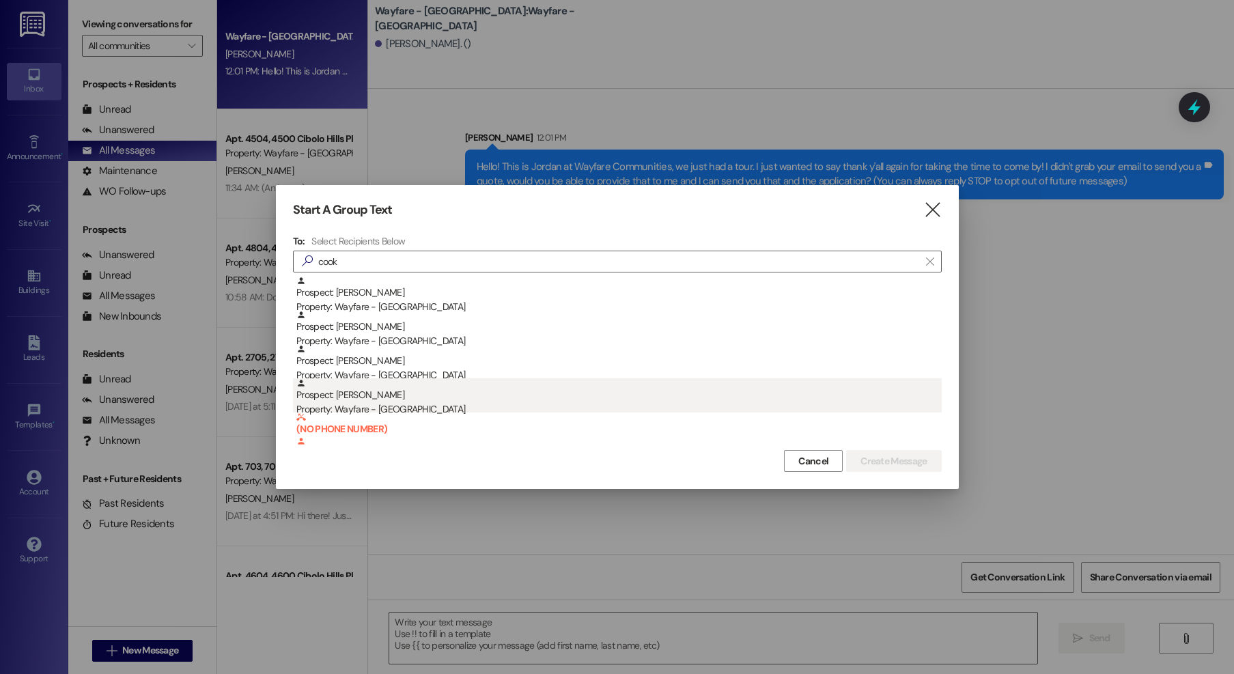
click at [389, 401] on div "Prospect: Keisha Cook Property: Wayfare - Cibolo Hills" at bounding box center [618, 397] width 645 height 39
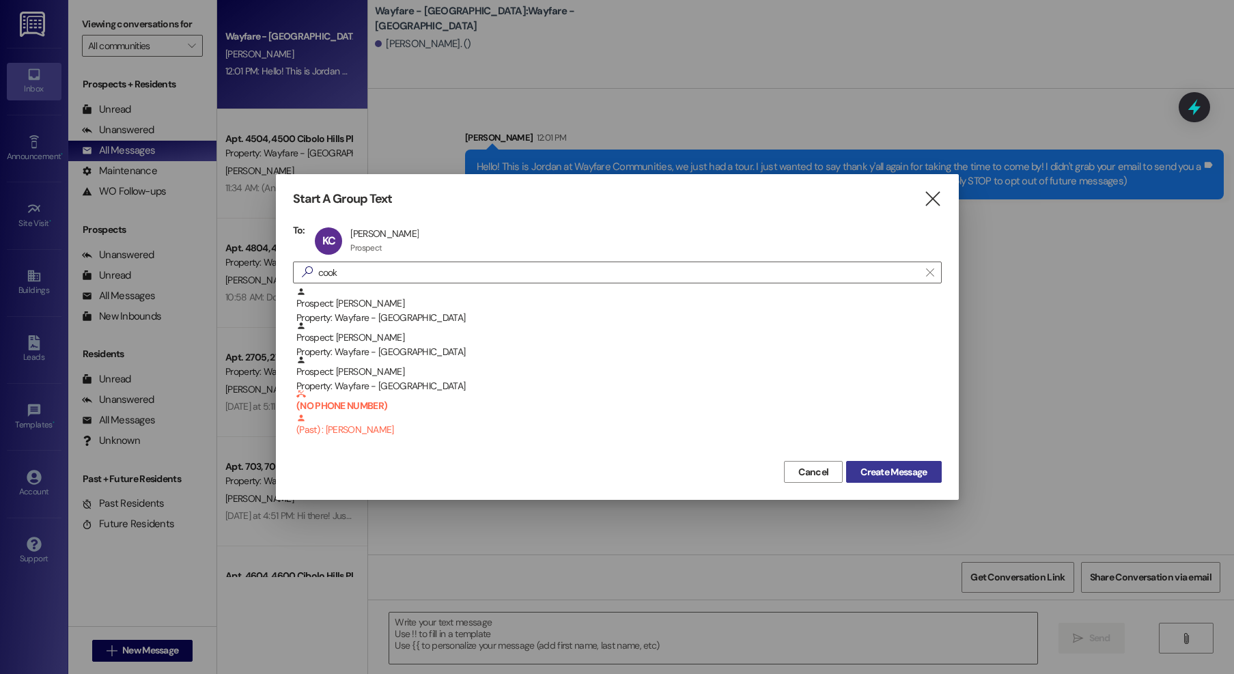
click at [889, 466] on span "Create Message" at bounding box center [893, 472] width 66 height 14
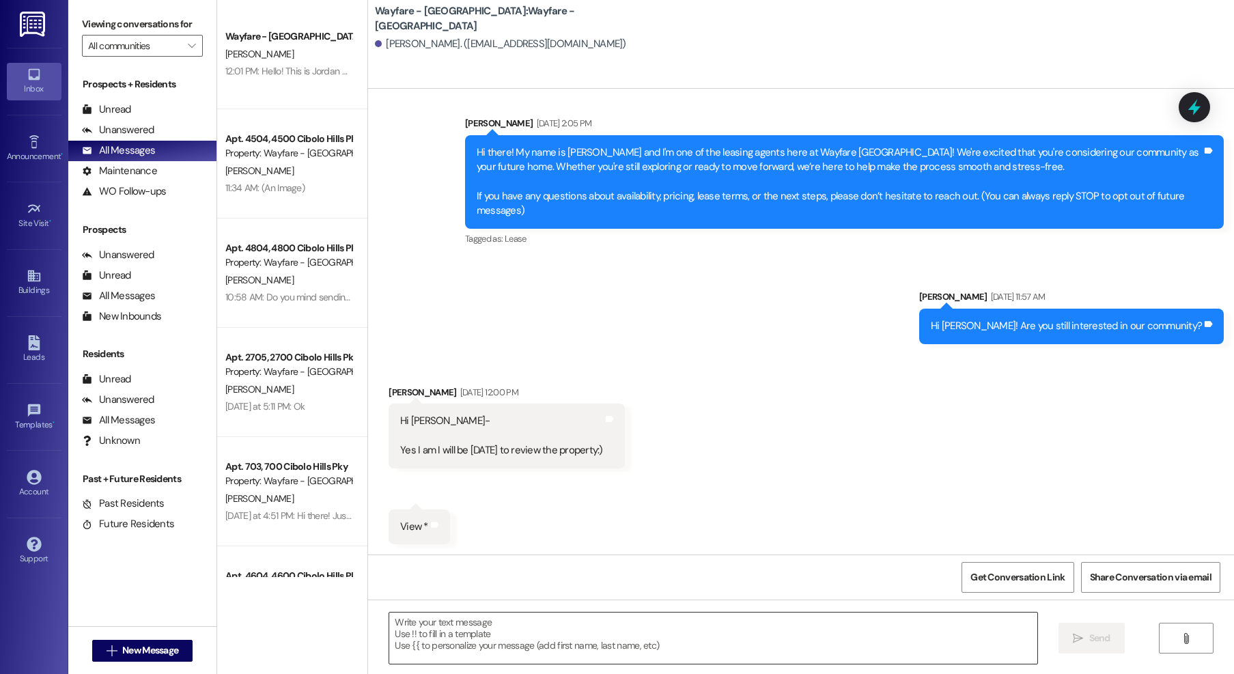
click at [858, 640] on textarea at bounding box center [713, 637] width 648 height 51
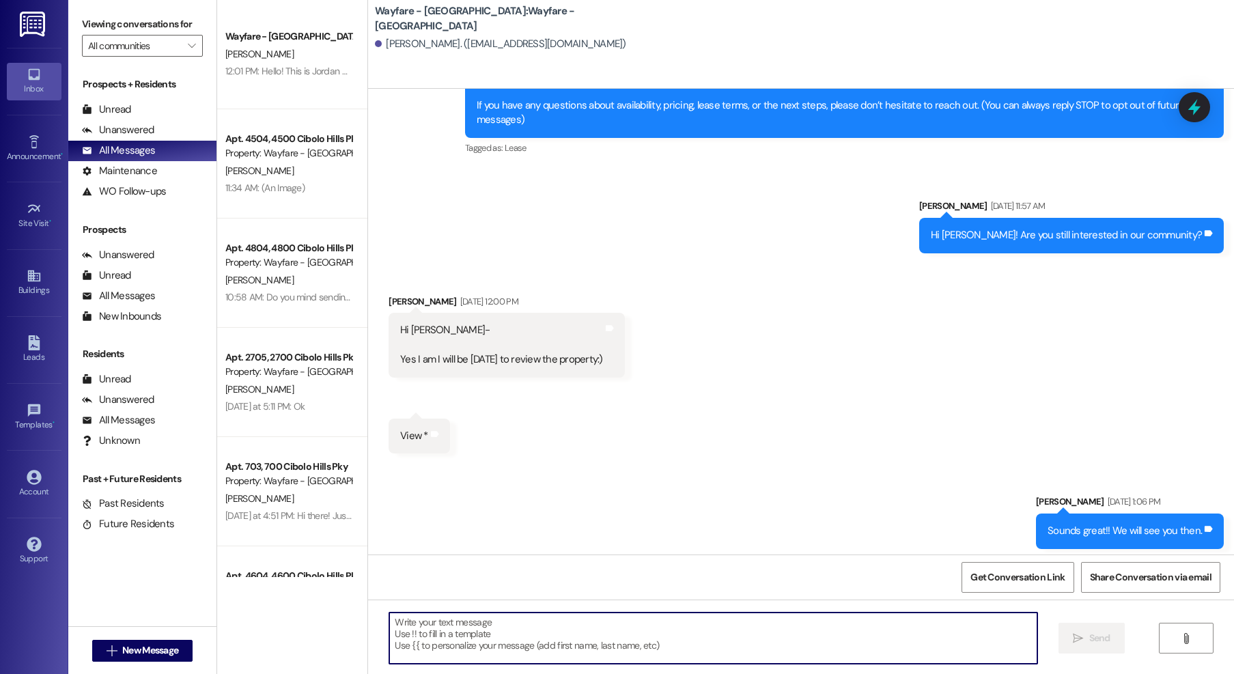
scroll to position [239, 0]
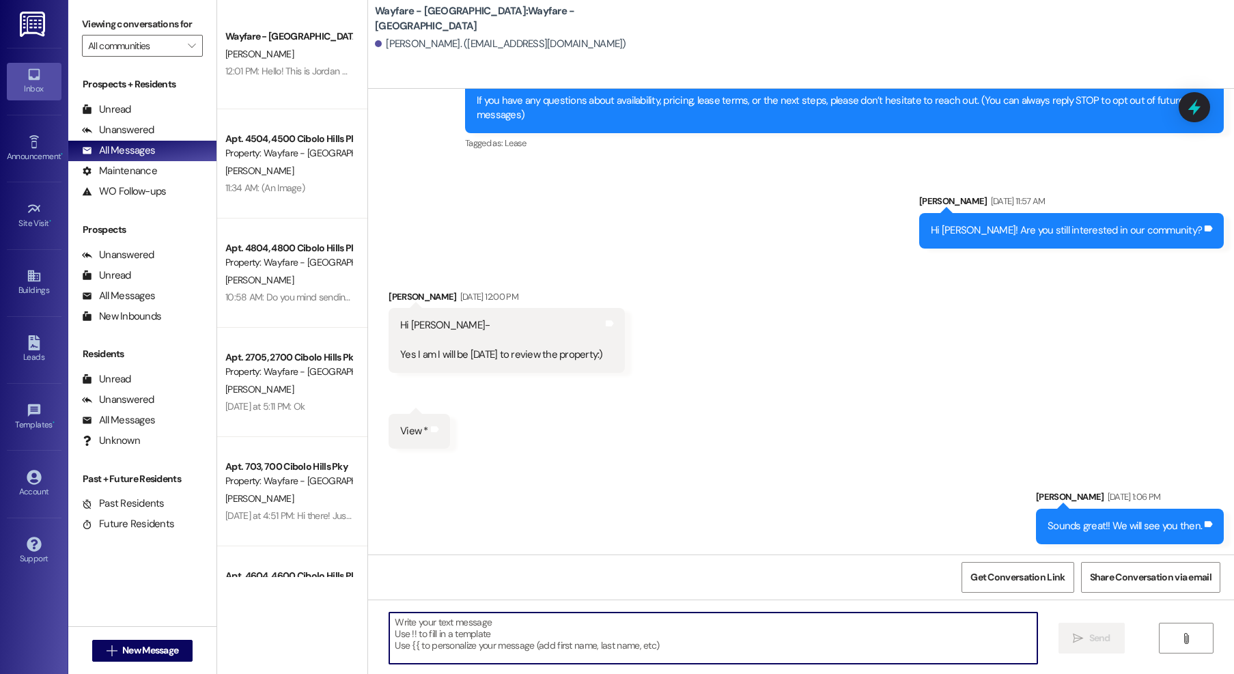
click at [746, 651] on textarea at bounding box center [713, 637] width 648 height 51
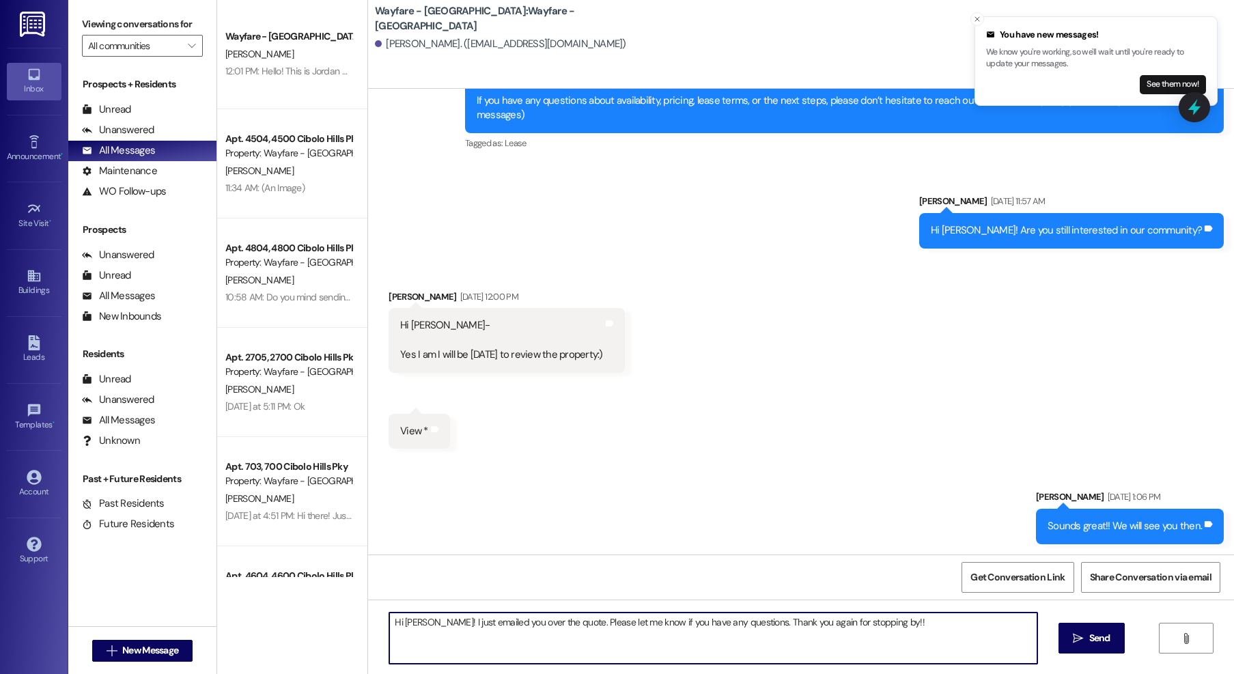
type textarea "Hi Keisha! I just emailed you over the quote. Please let me know if you have an…"
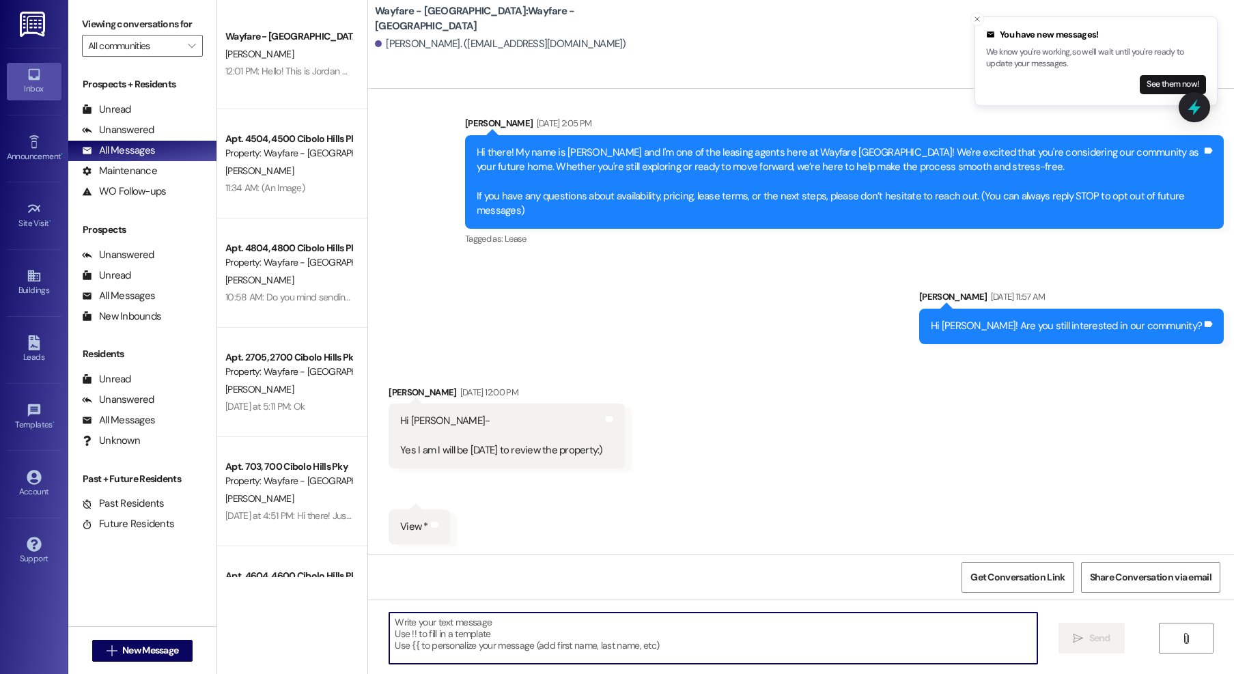
scroll to position [335, 0]
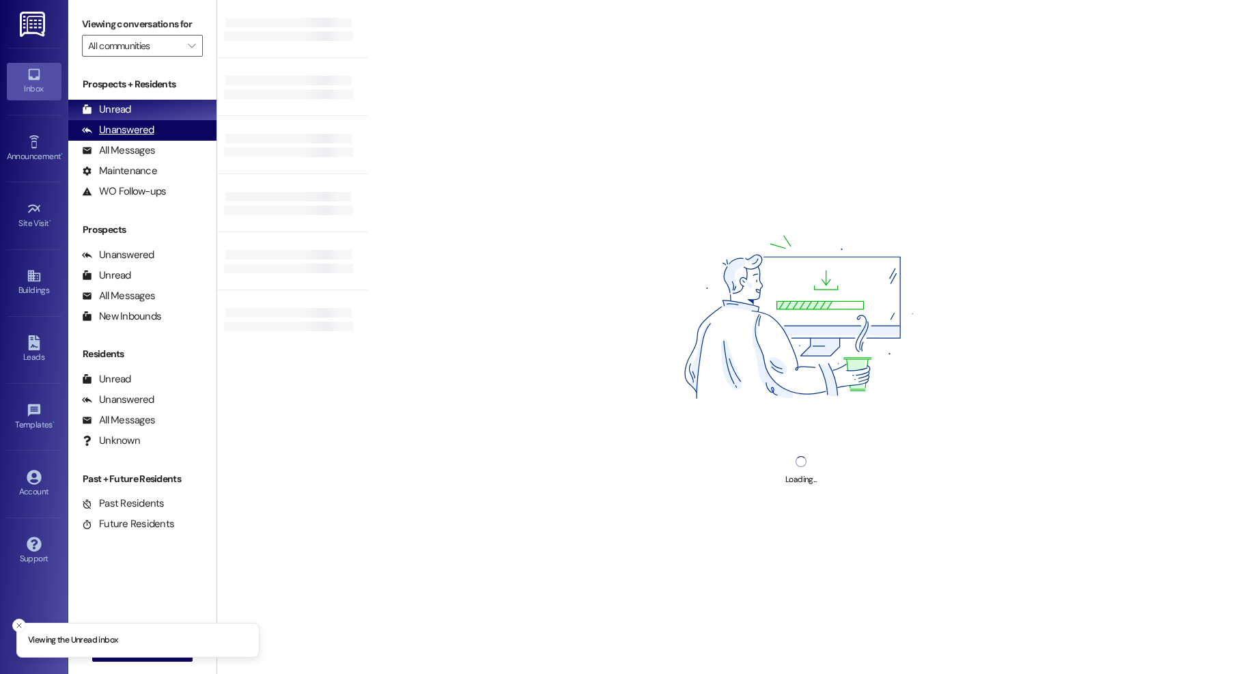
click at [117, 134] on div "Unanswered" at bounding box center [118, 130] width 72 height 14
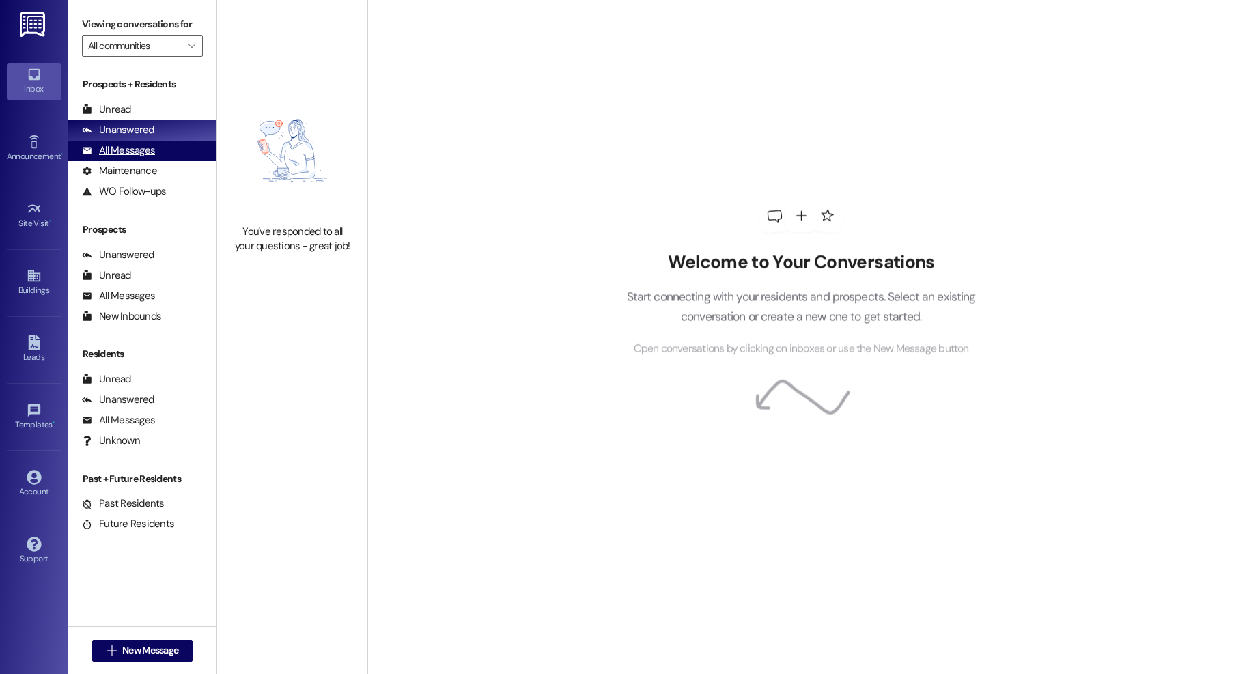
click at [115, 153] on div "All Messages" at bounding box center [118, 150] width 73 height 14
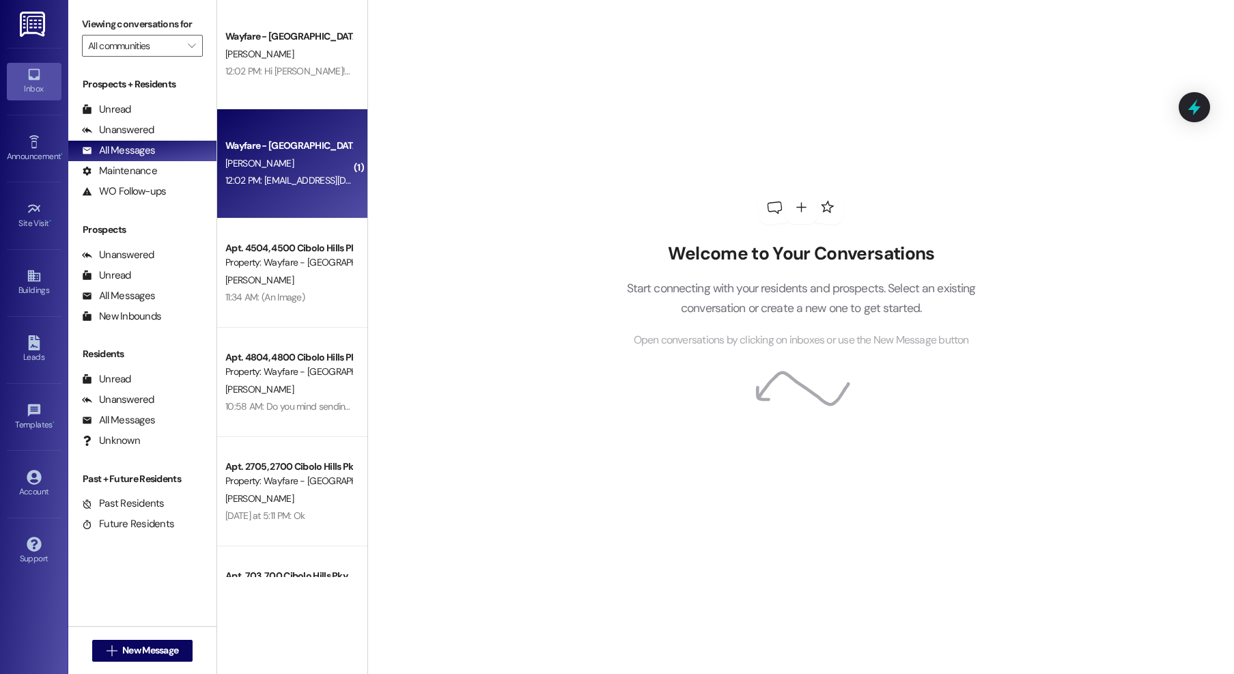
click at [324, 139] on div "Wayfare - [GEOGRAPHIC_DATA]" at bounding box center [288, 146] width 126 height 14
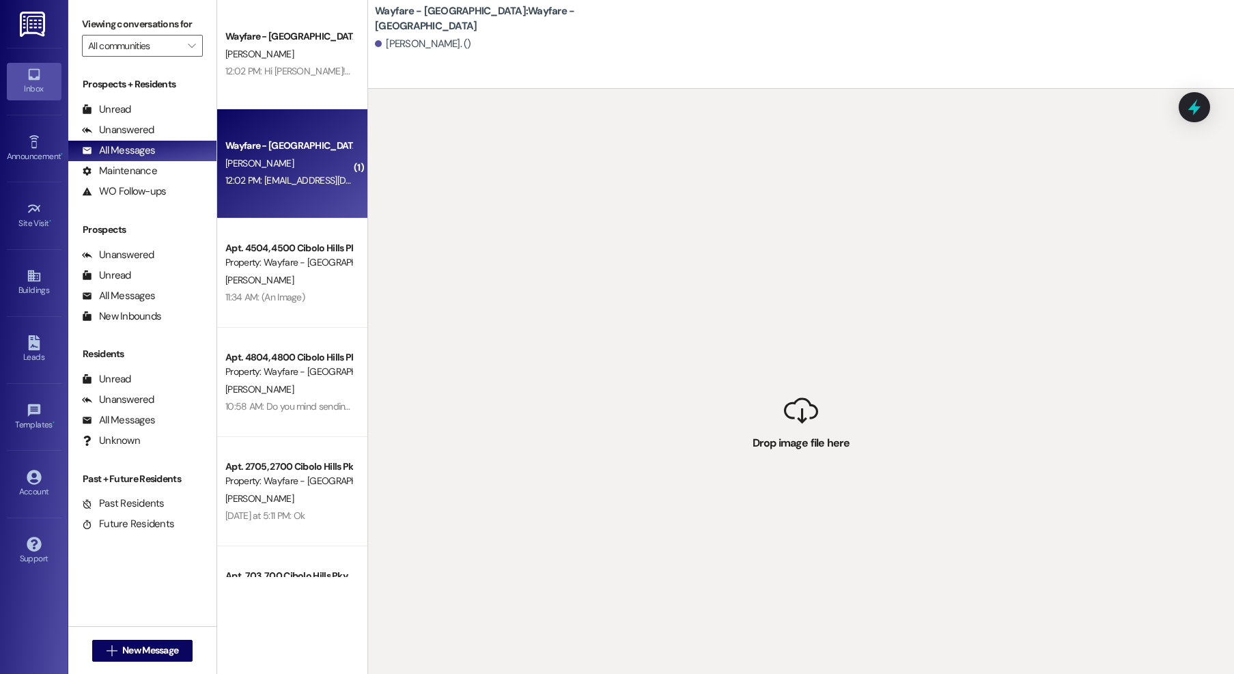
drag, startPoint x: 662, startPoint y: 410, endPoint x: 639, endPoint y: 402, distance: 24.4
click at [662, 410] on div " Drop image file here" at bounding box center [801, 426] width 866 height 674
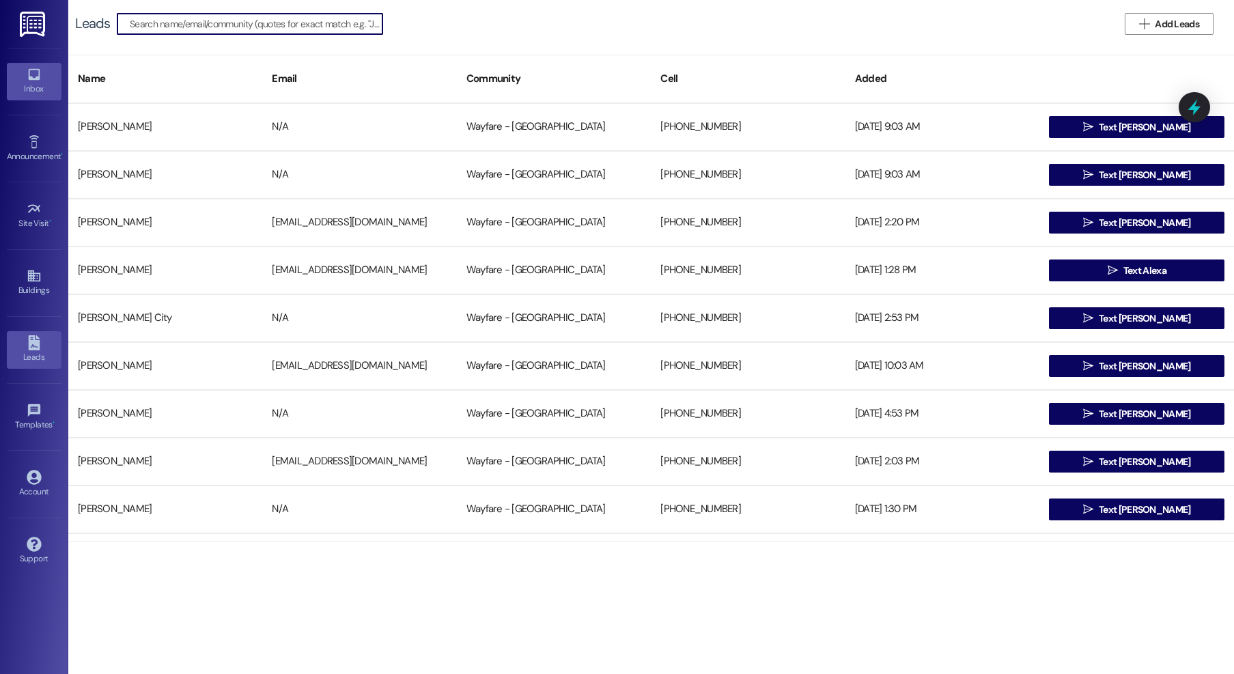
drag, startPoint x: 40, startPoint y: 91, endPoint x: 56, endPoint y: 90, distance: 16.4
click at [40, 91] on div "Inbox" at bounding box center [34, 89] width 68 height 14
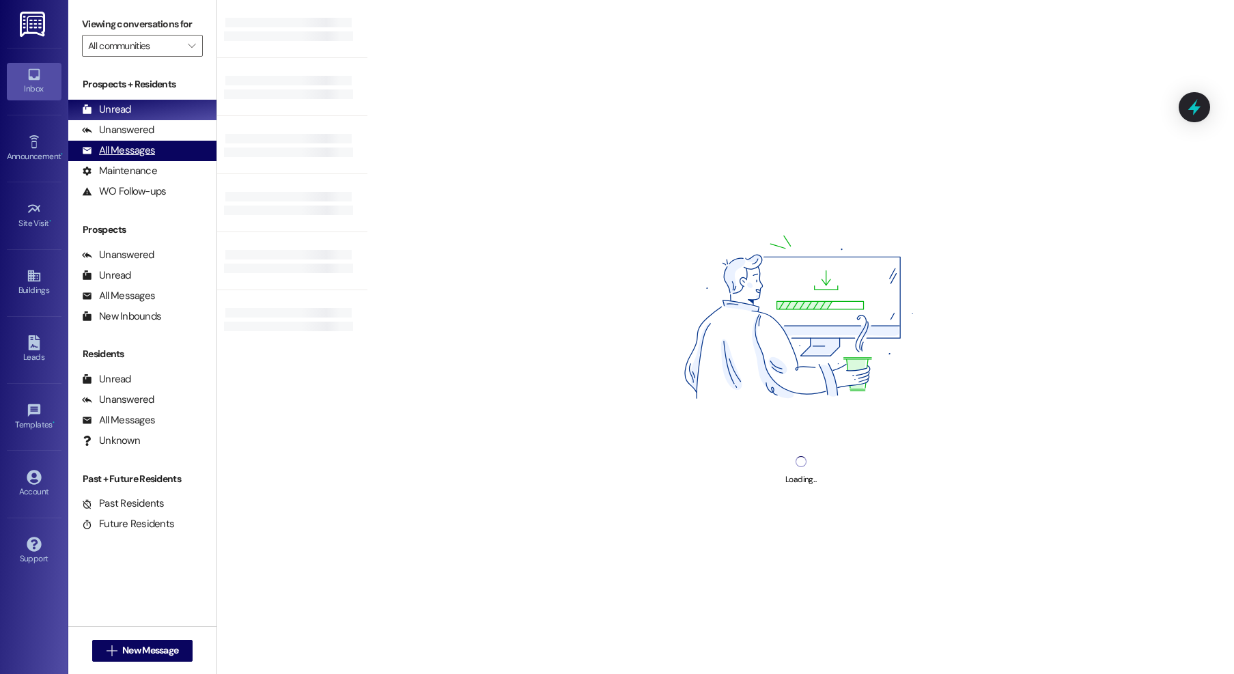
click at [146, 157] on div "All Messages" at bounding box center [118, 150] width 73 height 14
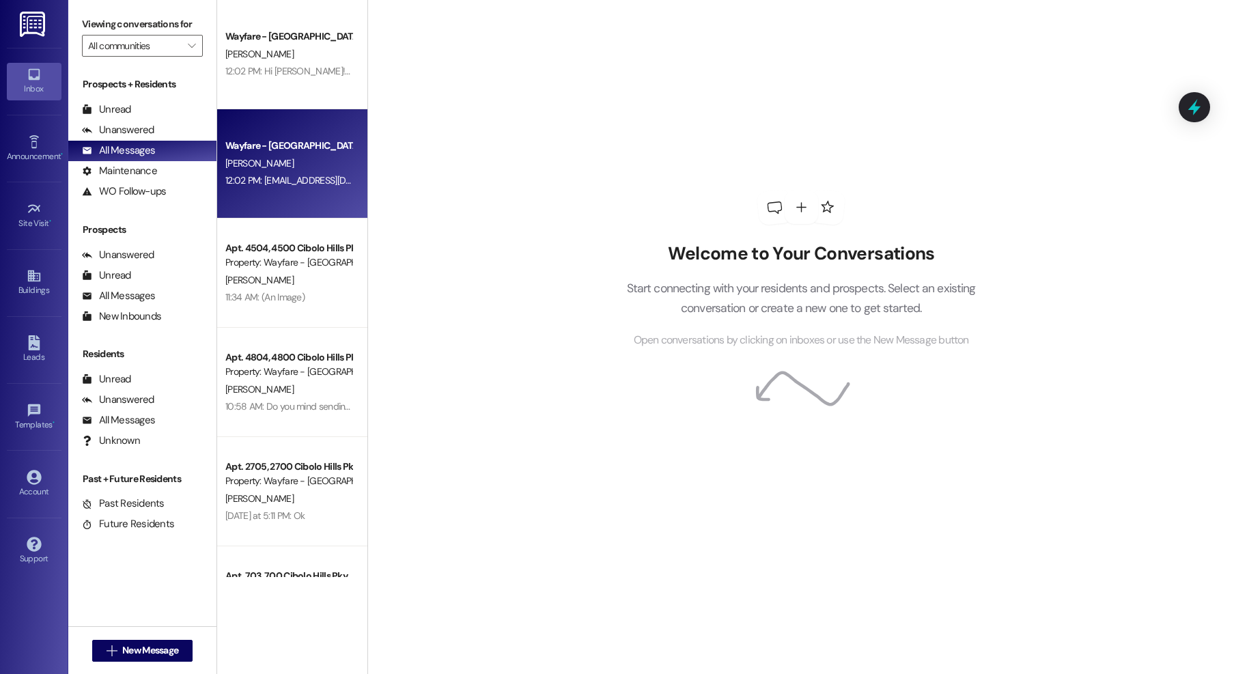
click at [289, 135] on div "Wayfare - Cibolo Hills Prospect M. Rivera 12:02 PM: Marcelinorivera214@gmail.co…" at bounding box center [292, 163] width 150 height 109
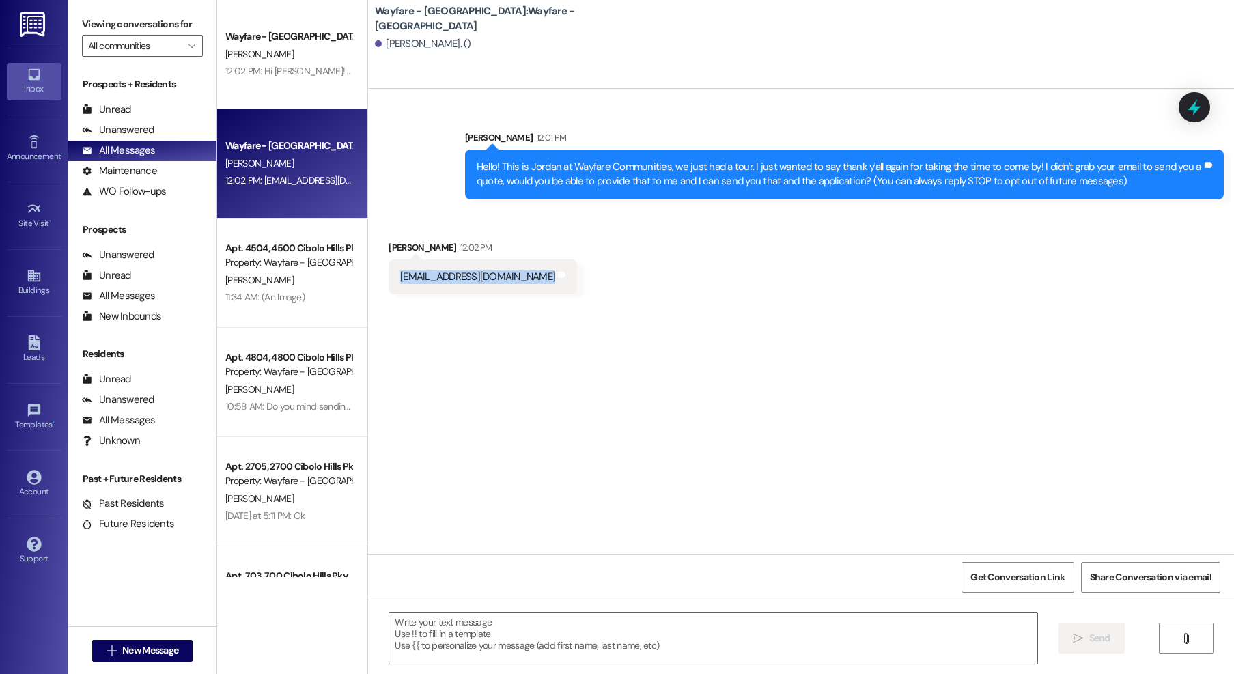
drag, startPoint x: 387, startPoint y: 279, endPoint x: 523, endPoint y: 287, distance: 136.1
click at [523, 287] on div "Marcelinorivera214@gmail.com Tags and notes" at bounding box center [482, 276] width 188 height 35
copy div "Marcelinorivera214@gmail.com Tags and notes"
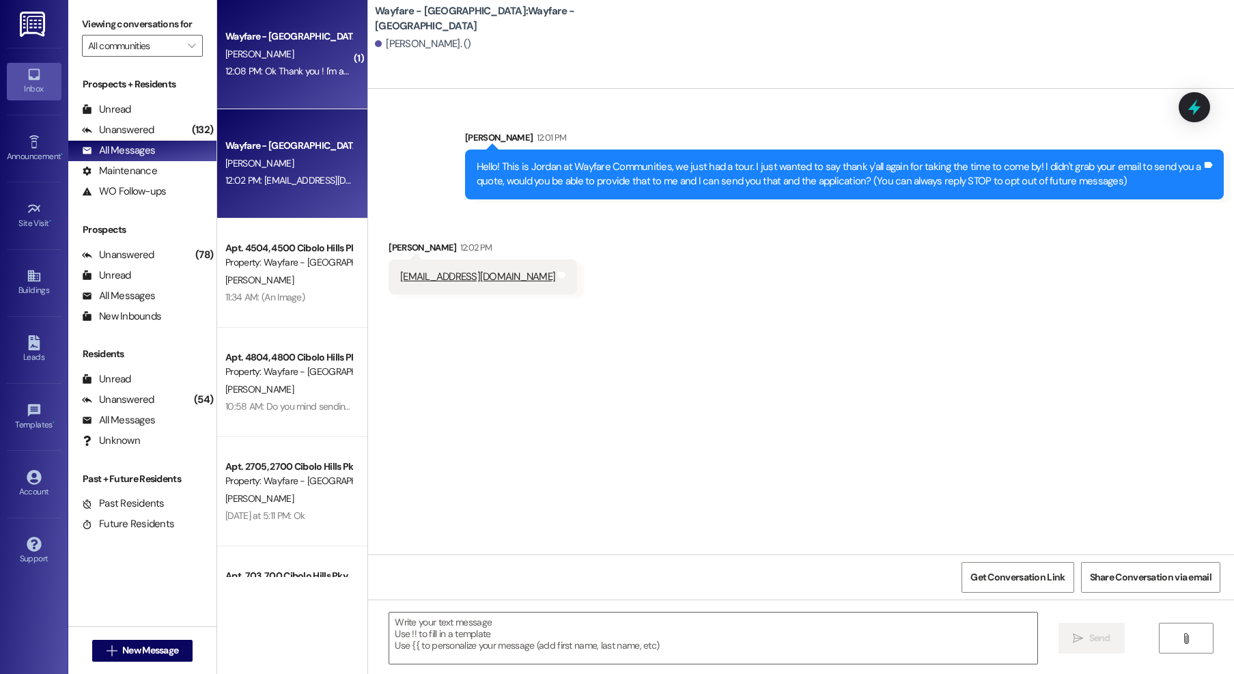
click at [294, 57] on div "[PERSON_NAME]" at bounding box center [288, 54] width 129 height 17
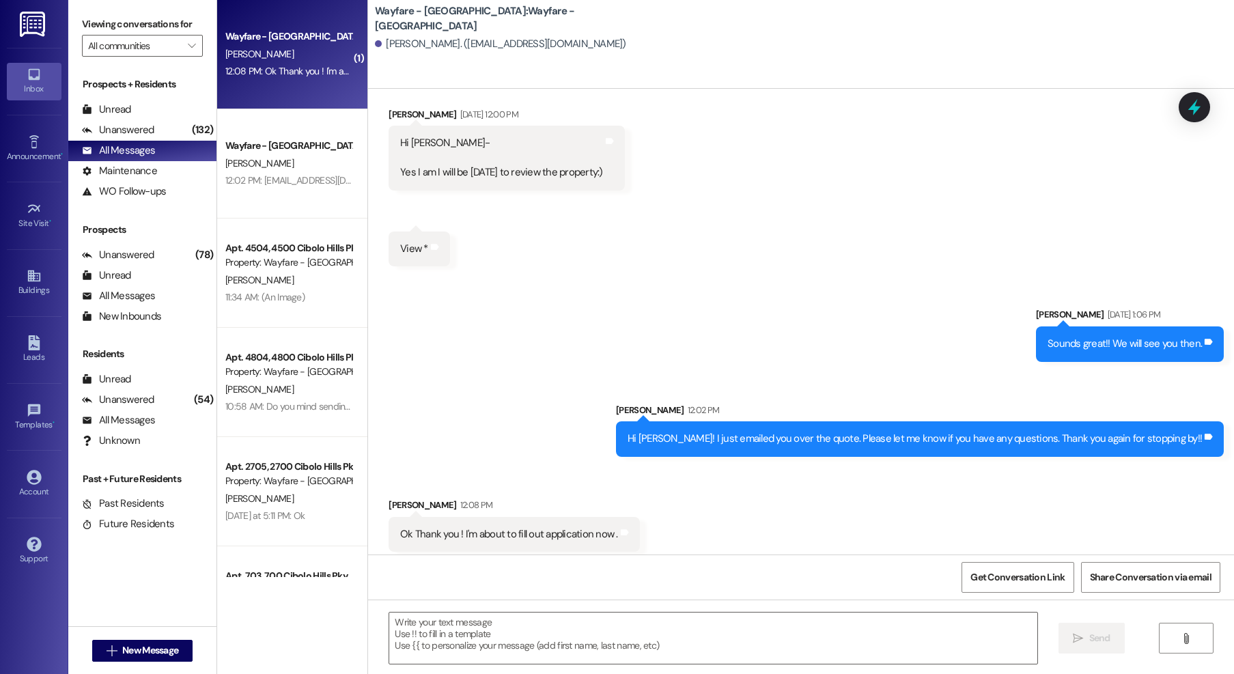
scroll to position [429, 0]
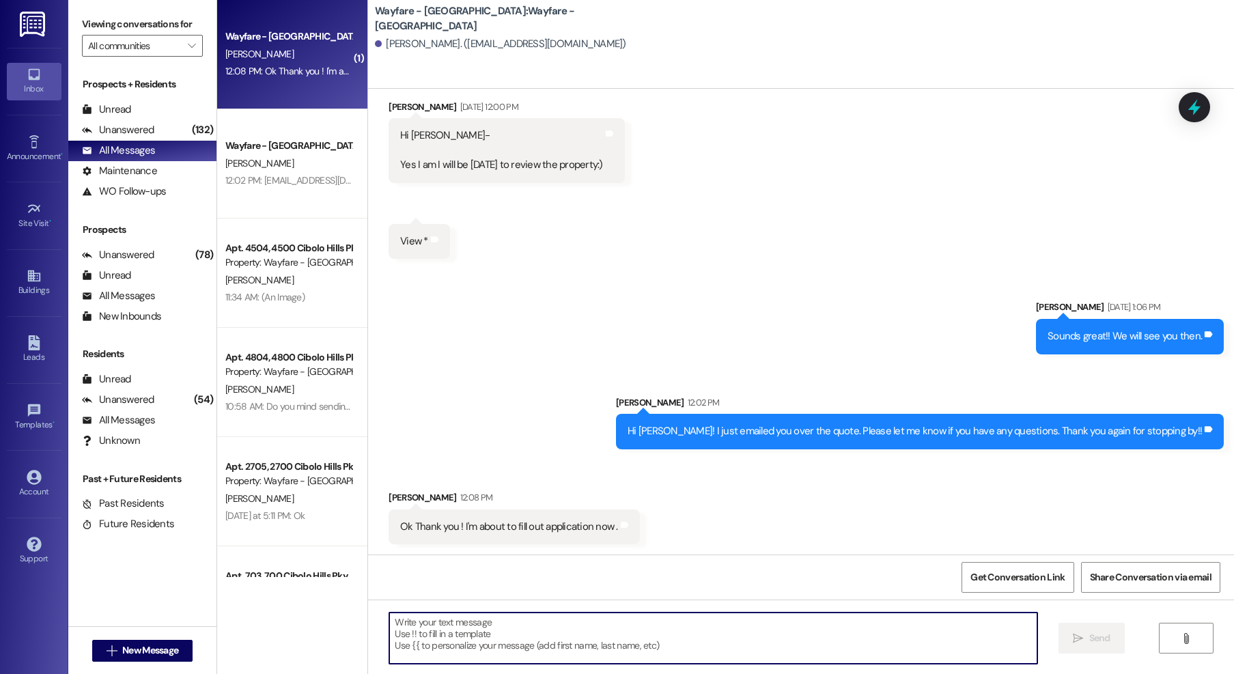
click at [686, 637] on textarea at bounding box center [713, 637] width 648 height 51
type textarea "Sounds good!"
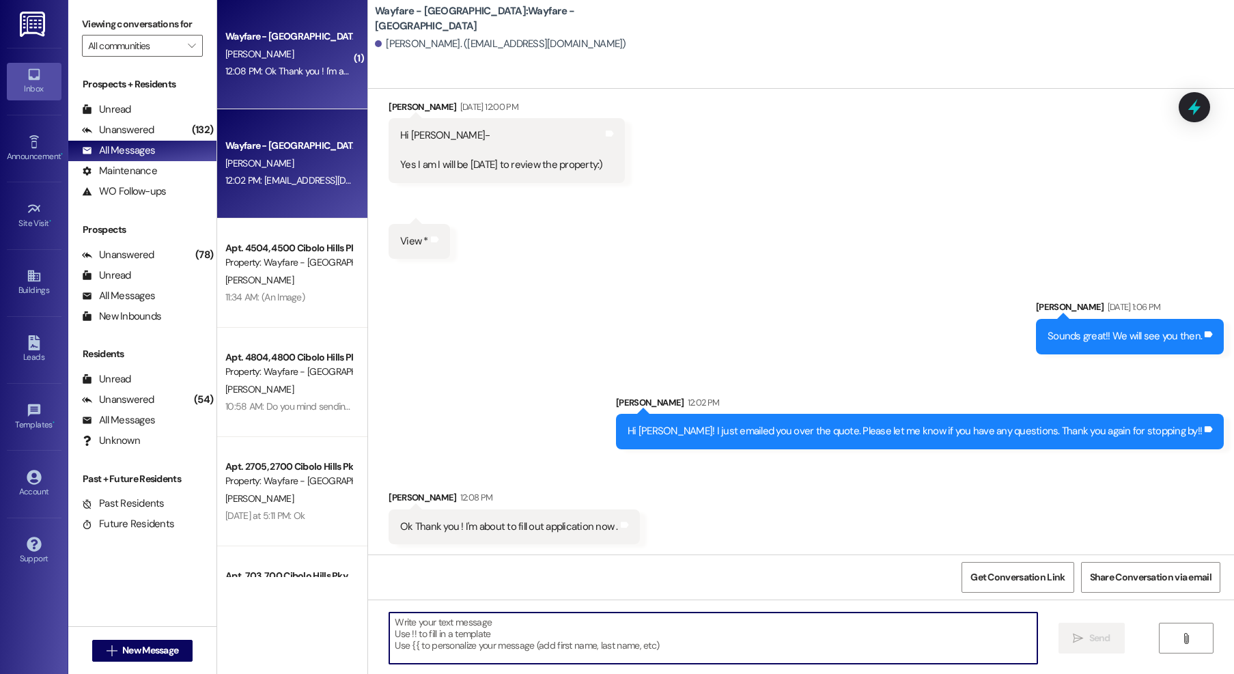
click at [301, 172] on div "12:02 PM: Marcelinorivera214@gmail.com 12:02 PM: Marcelinorivera214@gmail.com" at bounding box center [288, 180] width 129 height 17
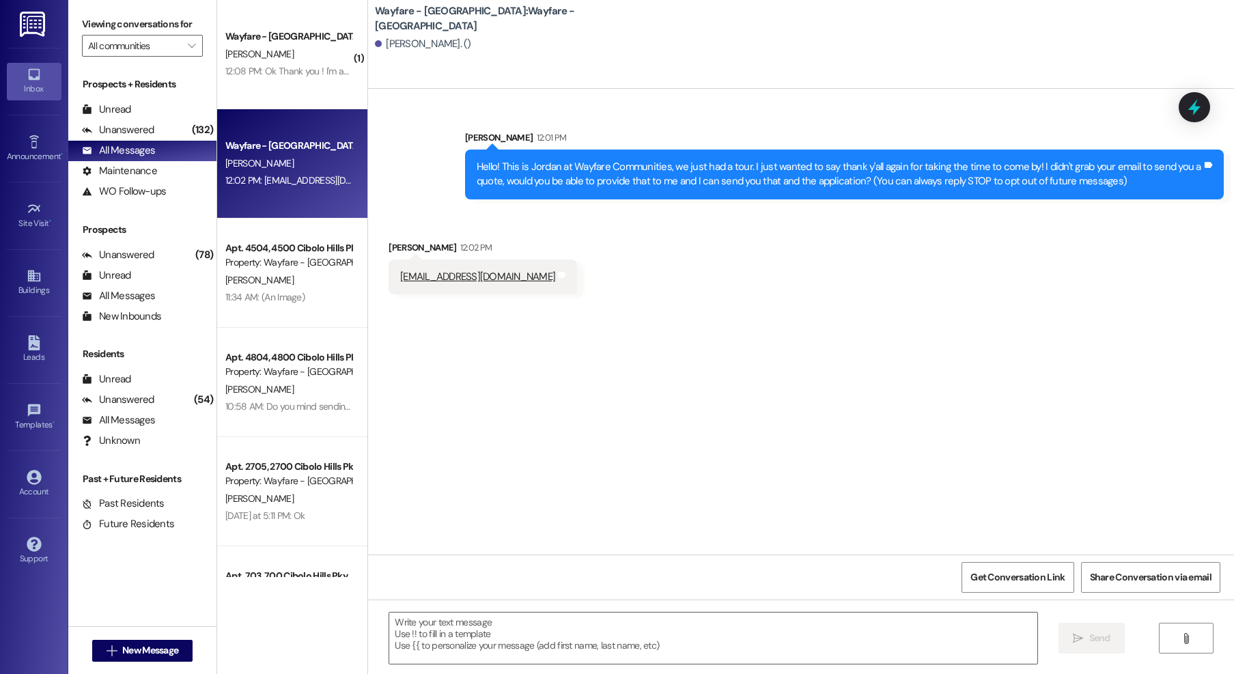
scroll to position [0, 0]
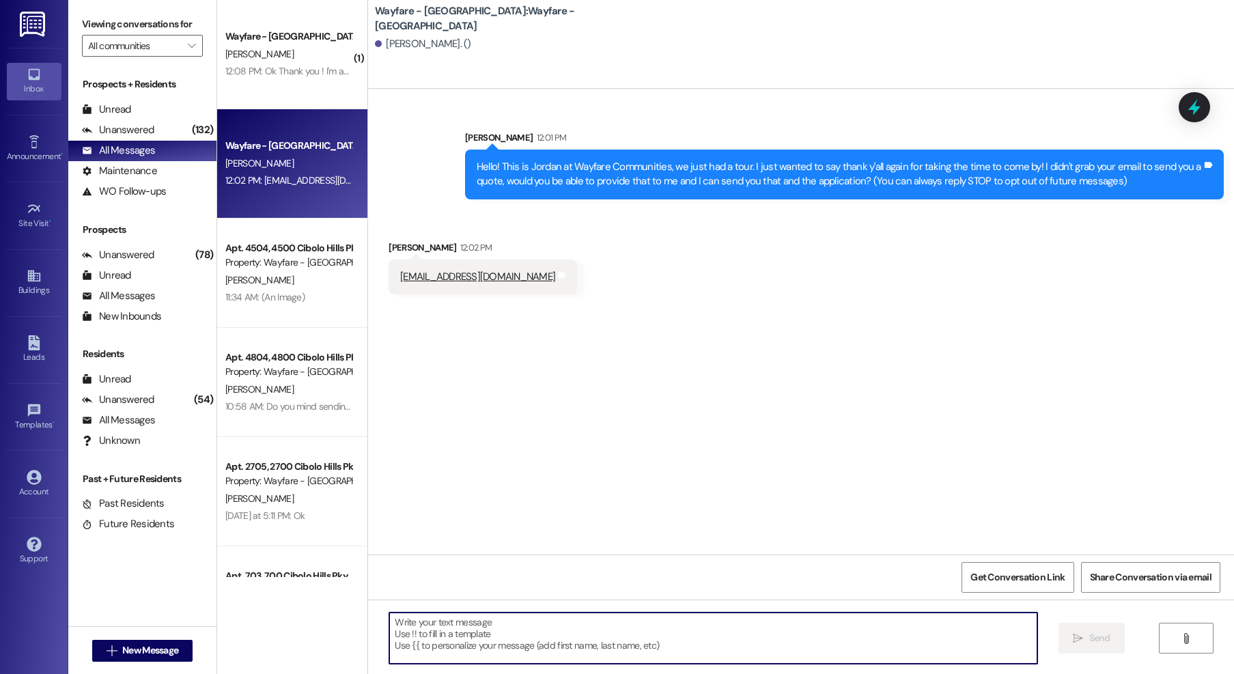
click at [461, 624] on textarea at bounding box center [713, 637] width 648 height 51
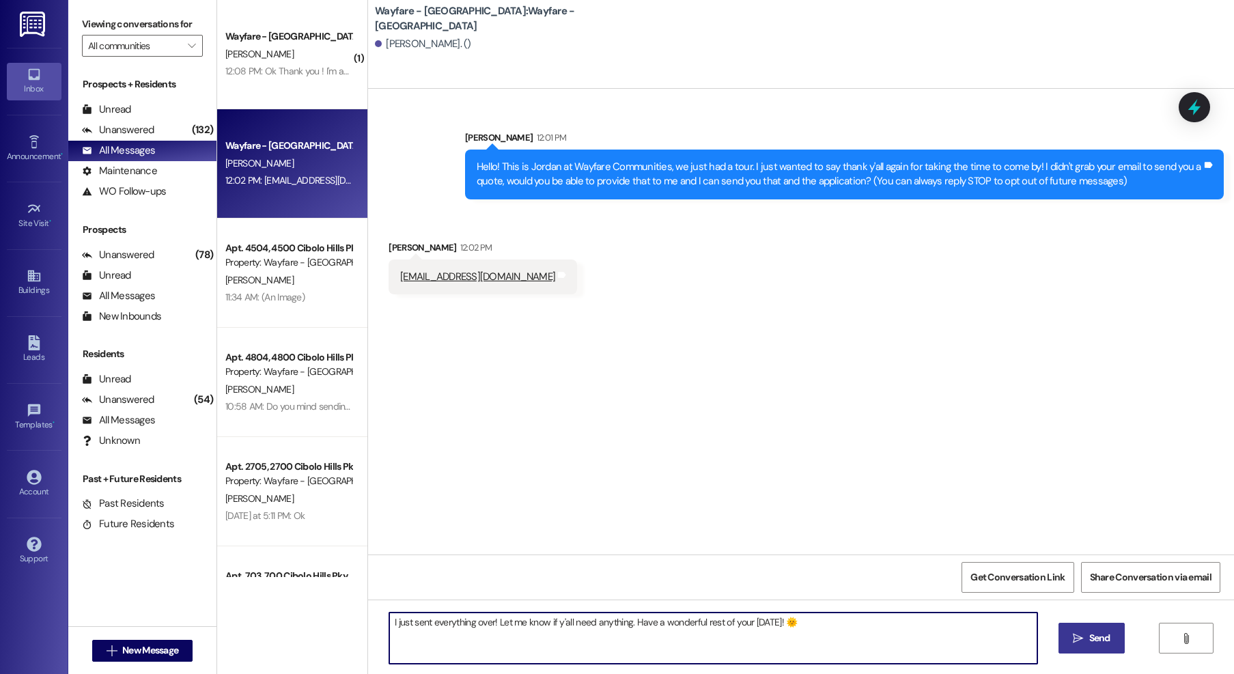
type textarea "I just sent everything over! Let me know if y'all need anything. Have a wonderf…"
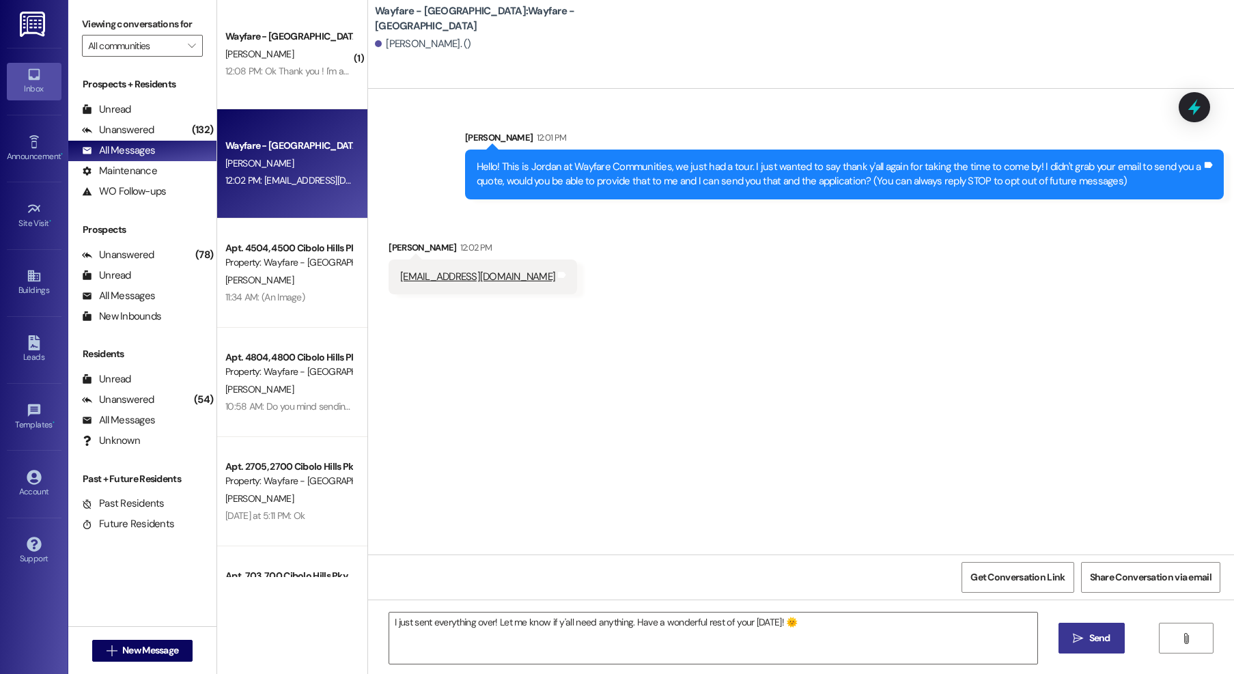
click at [1089, 642] on span "Send" at bounding box center [1099, 638] width 21 height 14
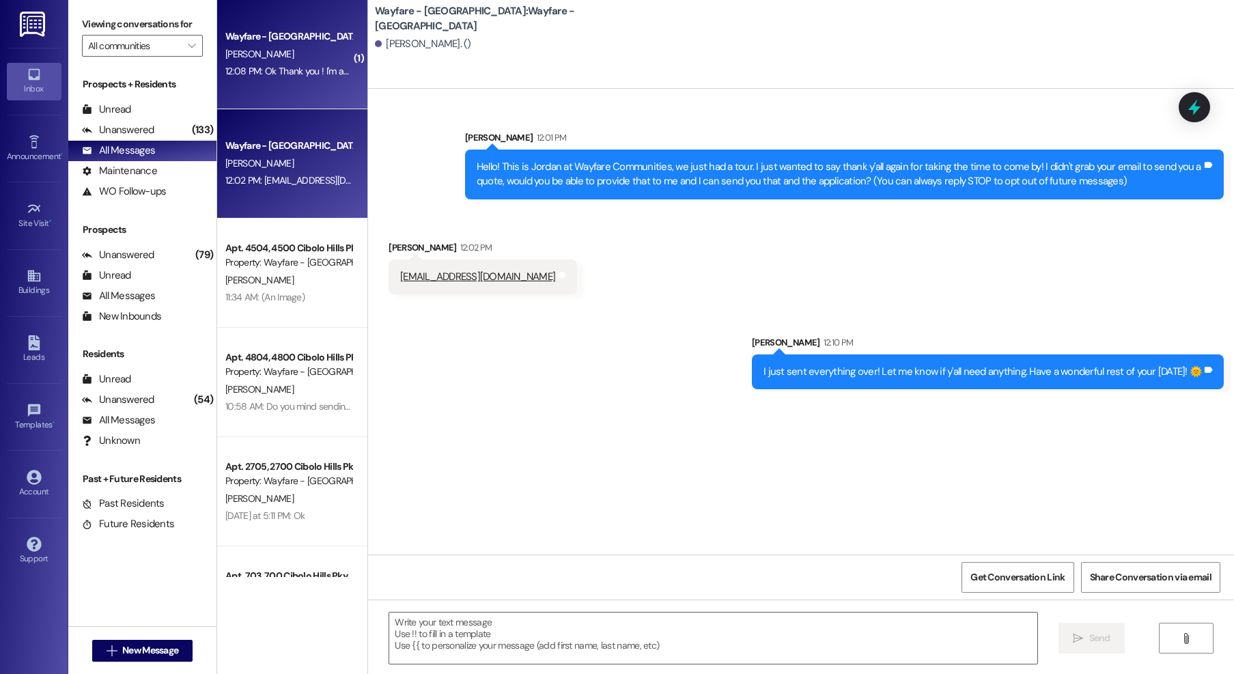
click at [249, 60] on div "[PERSON_NAME]" at bounding box center [288, 54] width 129 height 17
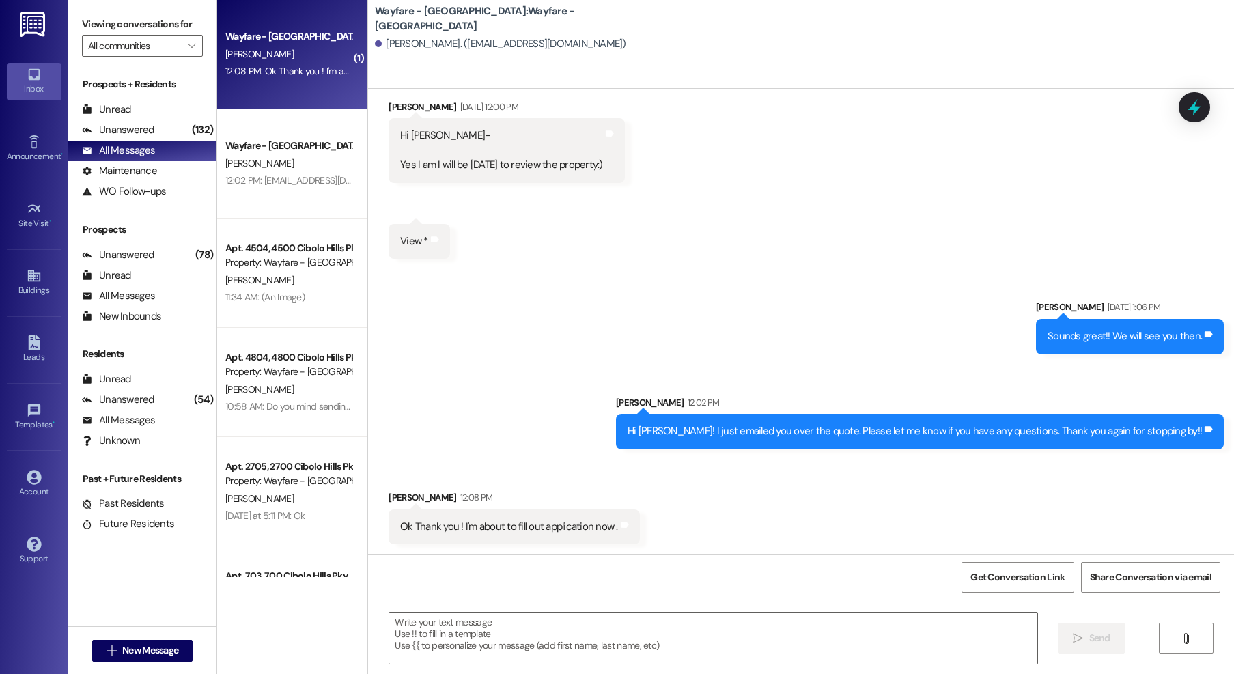
scroll to position [524, 0]
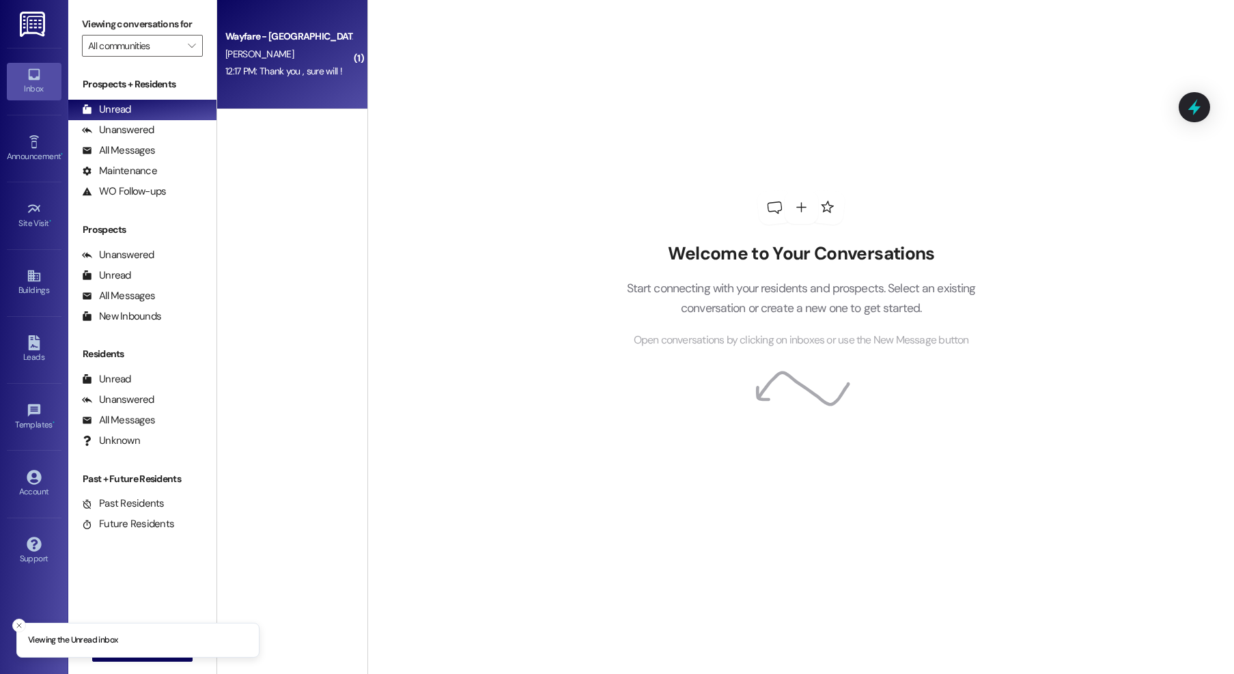
click at [293, 78] on div "12:17 PM: Thank you , sure will ! 12:17 PM: Thank you , sure will !" at bounding box center [288, 71] width 129 height 17
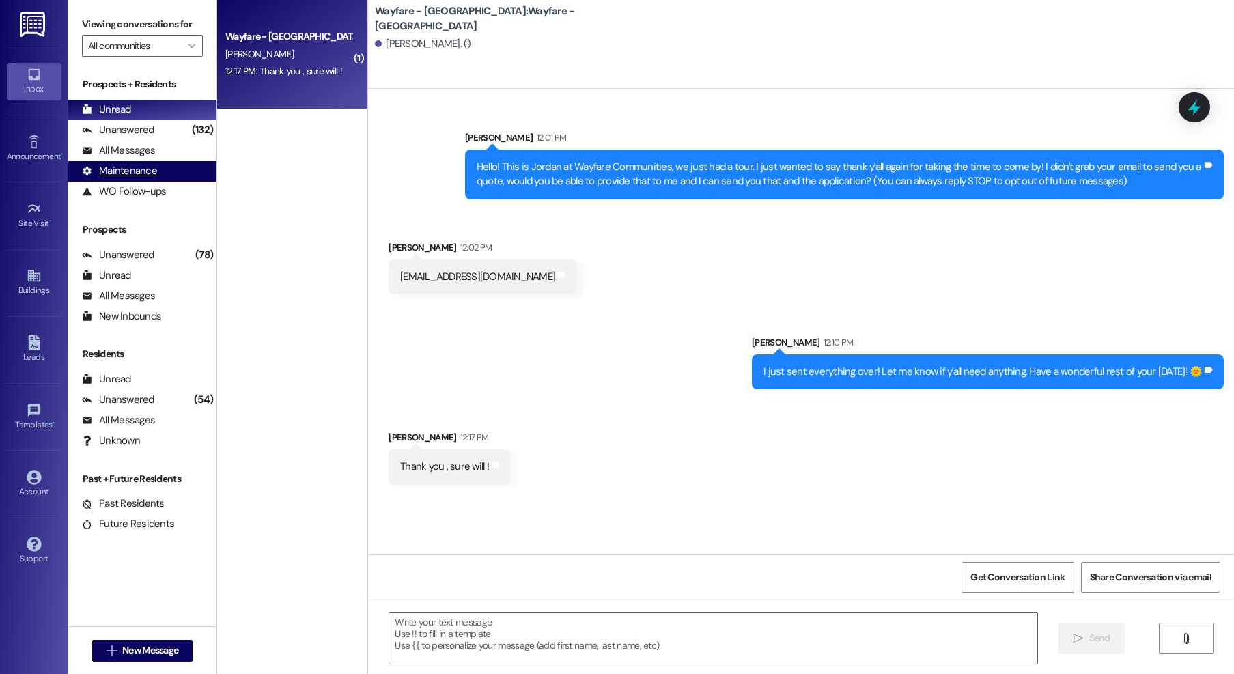
click at [160, 163] on div "Maintenance (undefined)" at bounding box center [142, 171] width 148 height 20
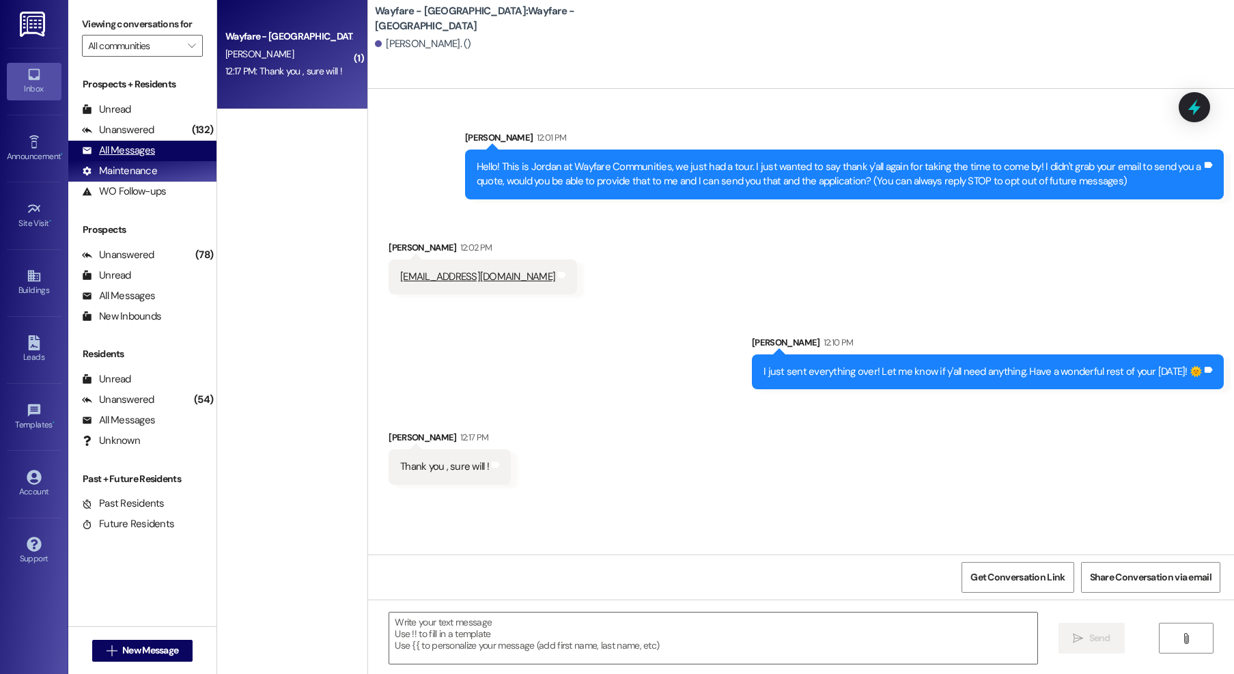
click at [138, 141] on div "All Messages (undefined)" at bounding box center [142, 151] width 148 height 20
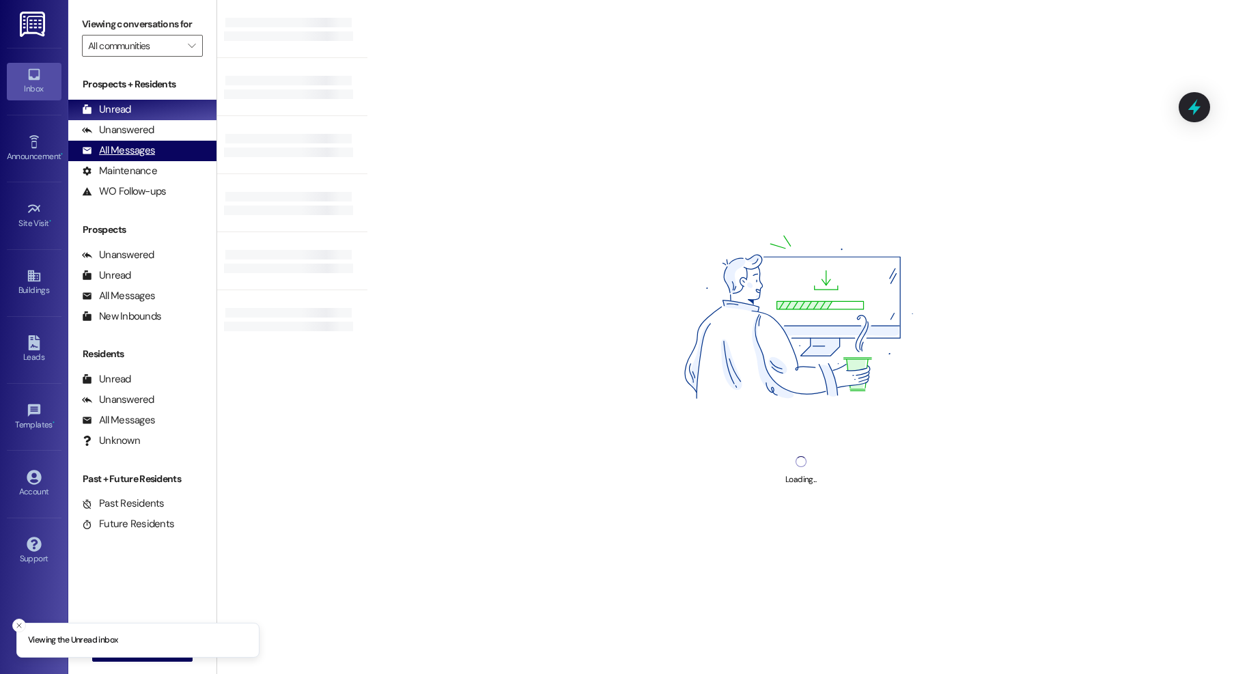
click at [135, 142] on div "All Messages (undefined)" at bounding box center [142, 151] width 148 height 20
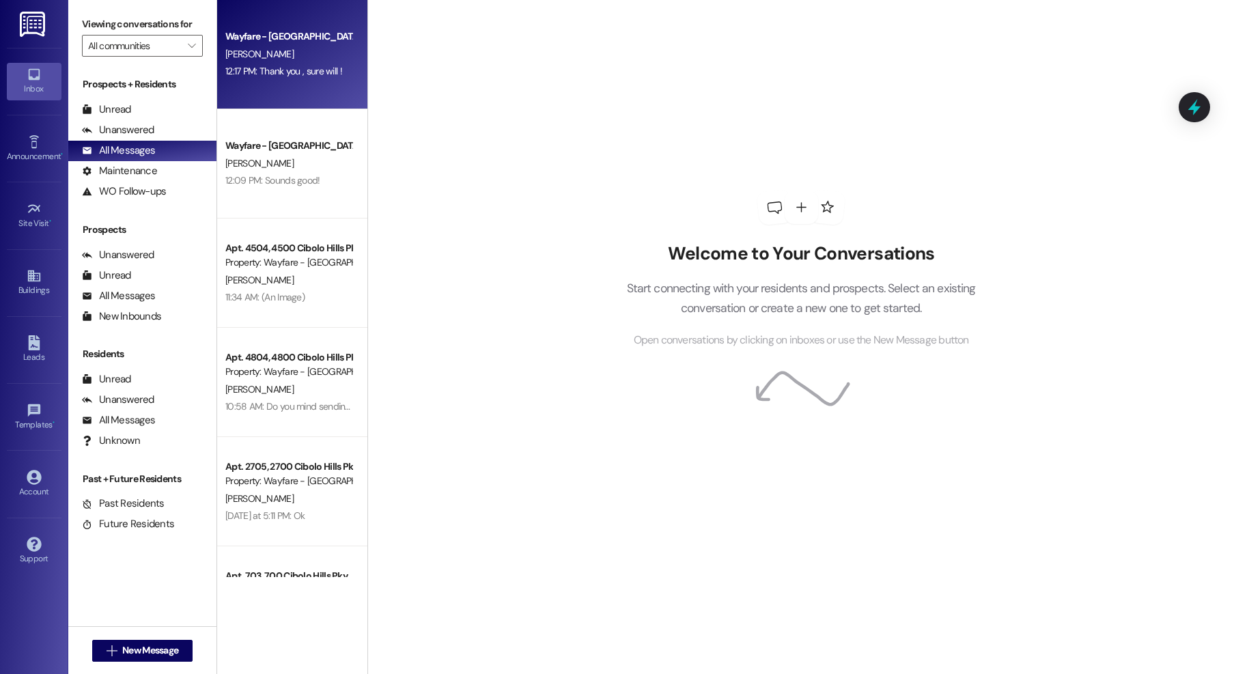
click at [300, 92] on div "Wayfare - Cibolo Hills Prospect [PERSON_NAME] 12:17 PM: Thank you , sure will !…" at bounding box center [292, 54] width 150 height 109
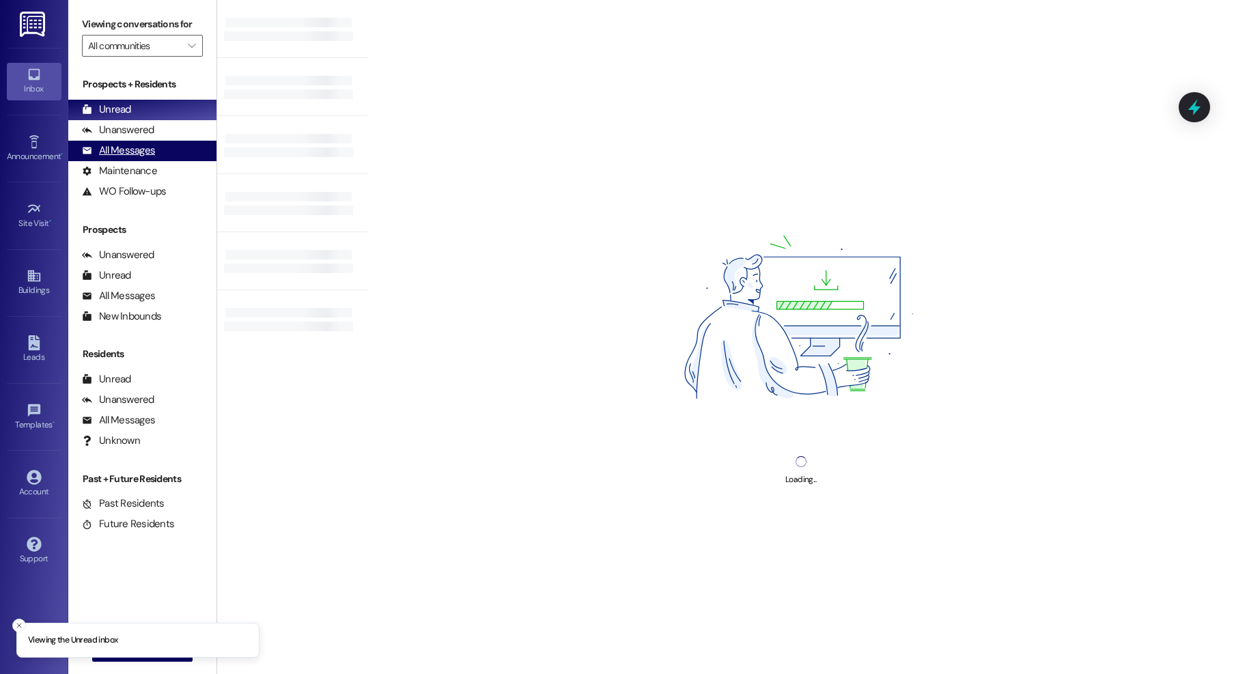
click at [111, 147] on div "All Messages" at bounding box center [118, 150] width 73 height 14
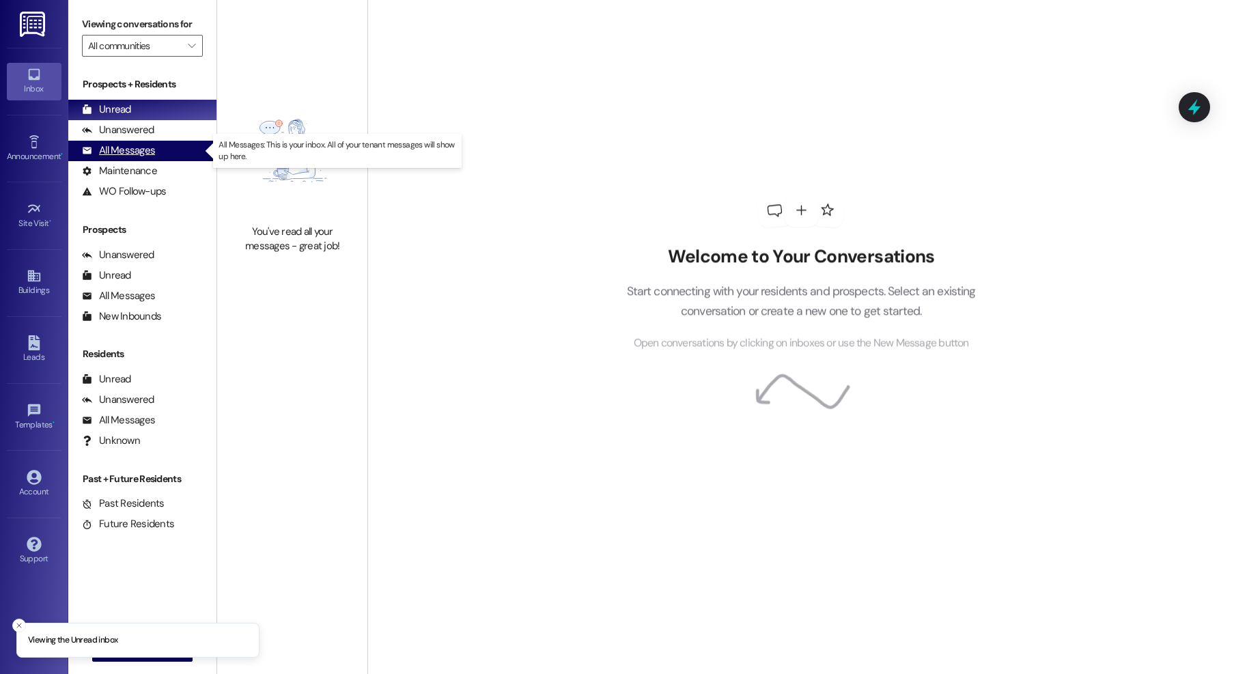
click at [127, 153] on div "All Messages" at bounding box center [118, 150] width 73 height 14
